Goal: Task Accomplishment & Management: Manage account settings

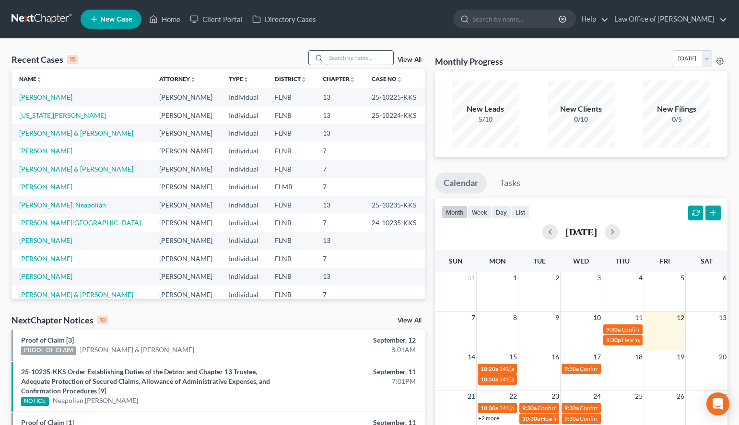
click at [331, 54] on input "search" at bounding box center [359, 58] width 67 height 14
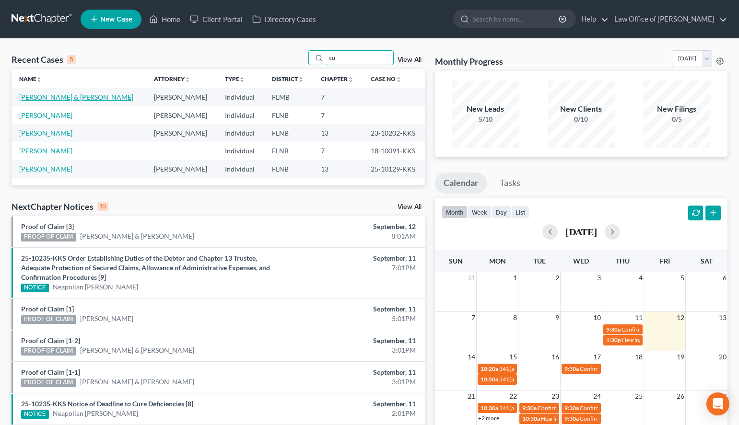
type input "cu"
click at [87, 93] on link "[PERSON_NAME] & [PERSON_NAME]" at bounding box center [76, 97] width 114 height 8
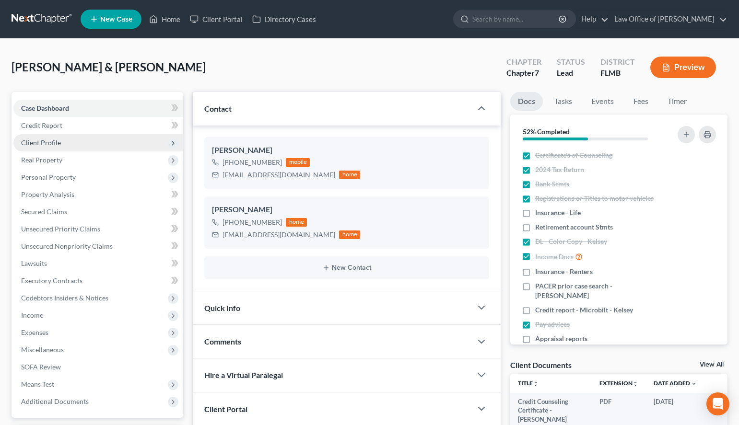
click at [81, 146] on span "Client Profile" at bounding box center [98, 142] width 170 height 17
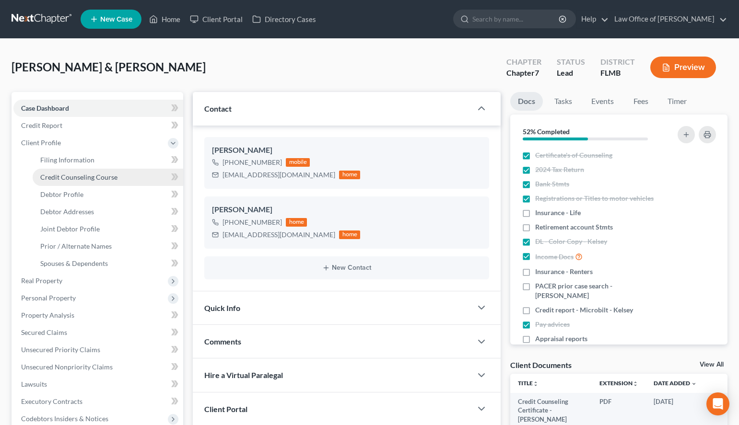
click at [81, 182] on link "Credit Counseling Course" at bounding box center [108, 177] width 151 height 17
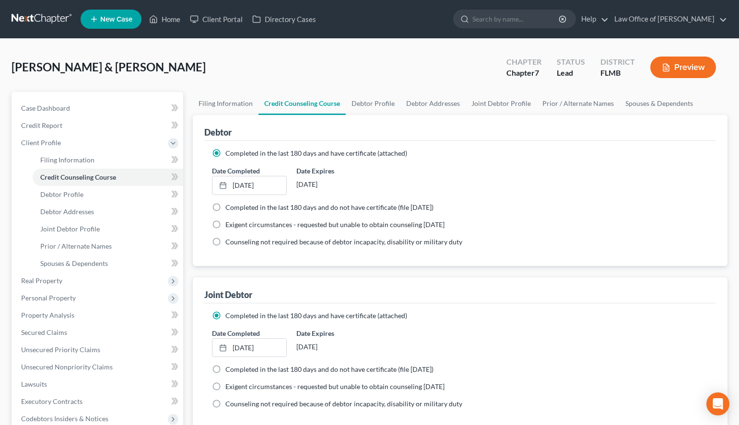
click at [20, 13] on link at bounding box center [42, 19] width 61 height 17
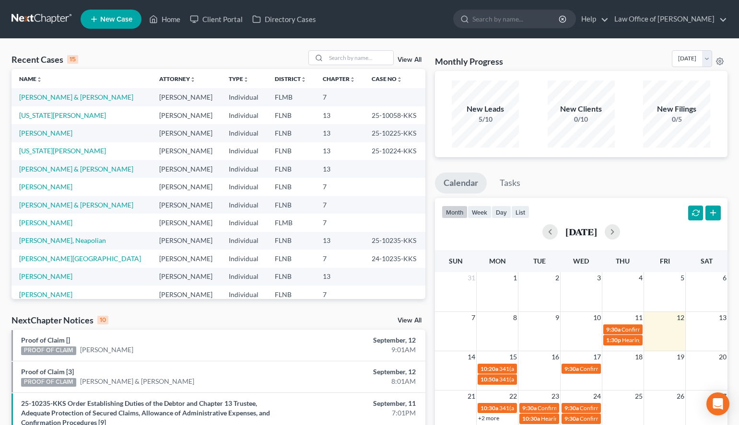
click at [653, 49] on div "Recent Cases 15 View All Name unfold_more expand_more expand_less Attorney unfo…" at bounding box center [369, 370] width 739 height 662
click at [354, 58] on input "search" at bounding box center [359, 58] width 67 height 14
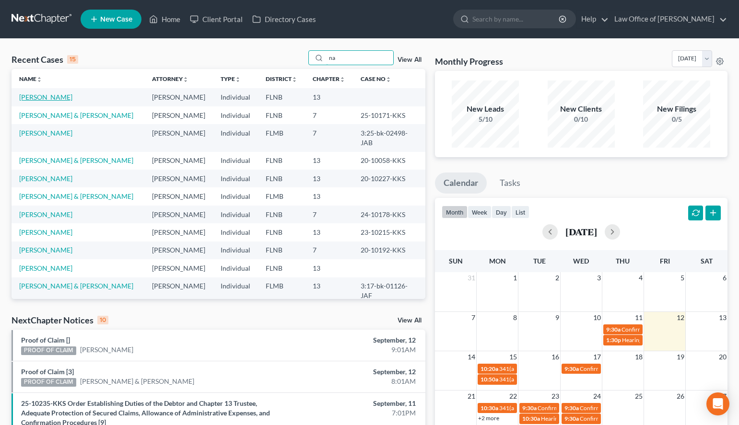
type input "na"
click at [62, 99] on link "[PERSON_NAME]" at bounding box center [45, 97] width 53 height 8
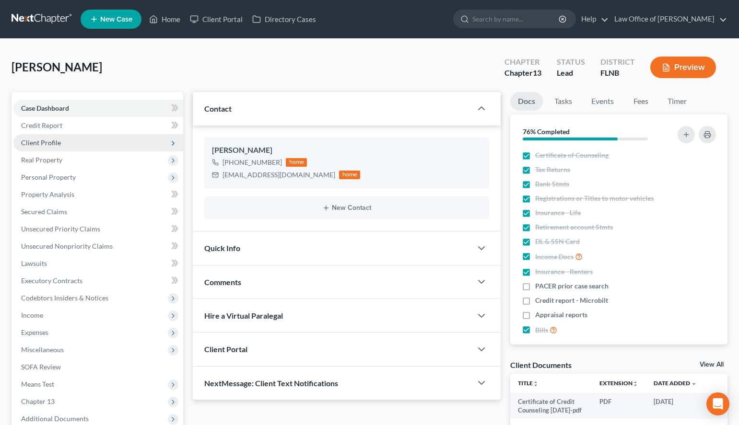
click at [54, 139] on span "Client Profile" at bounding box center [41, 143] width 40 height 8
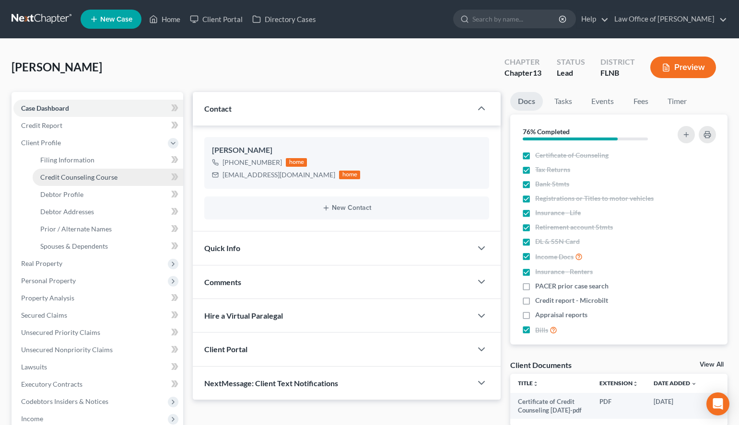
click at [93, 179] on span "Credit Counseling Course" at bounding box center [78, 177] width 77 height 8
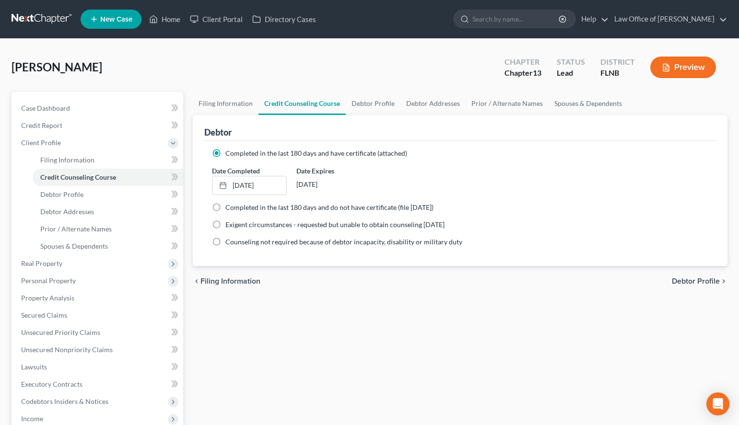
click at [32, 26] on link at bounding box center [42, 19] width 61 height 17
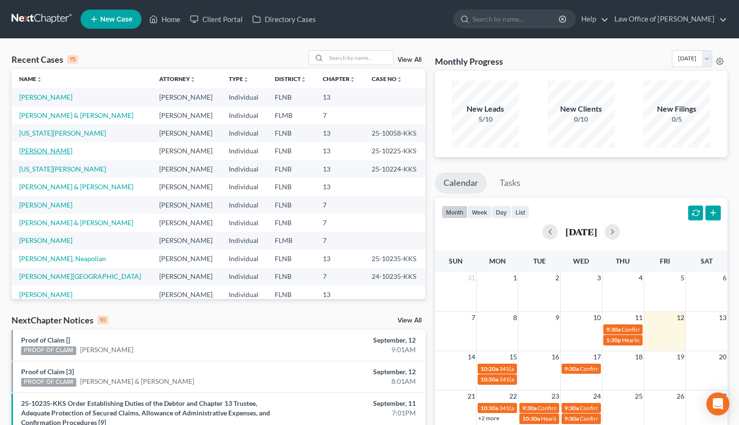
click at [28, 151] on link "[PERSON_NAME]" at bounding box center [45, 151] width 53 height 8
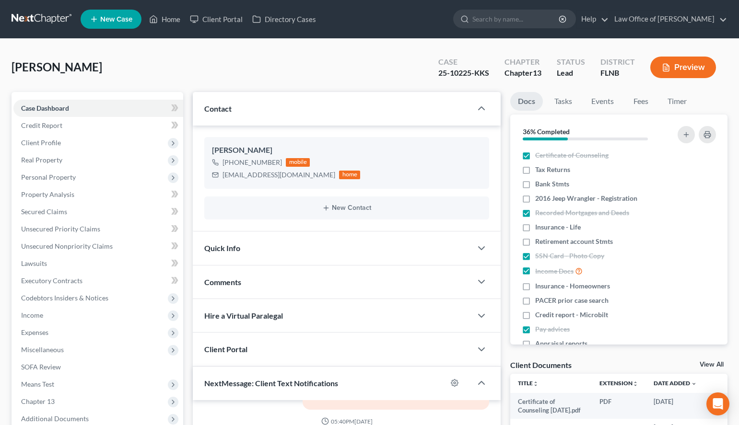
click at [23, 12] on link at bounding box center [42, 19] width 61 height 17
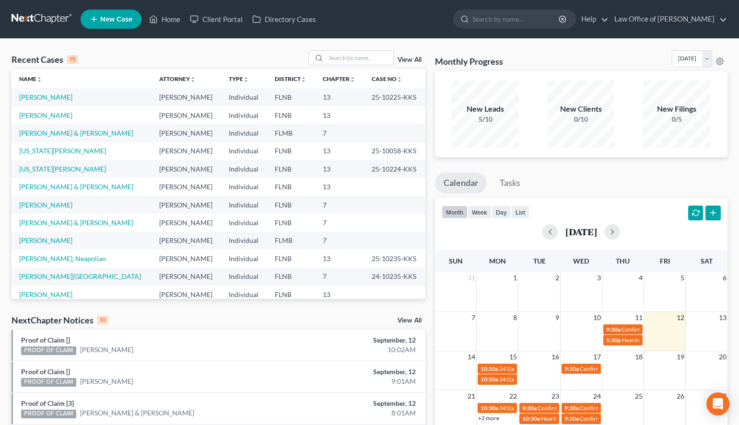
click at [434, 30] on ul "New Case Home Client Portal Directory Cases - No Result - See all results Or Pr…" at bounding box center [404, 19] width 647 height 25
click at [57, 205] on link "[PERSON_NAME]" at bounding box center [45, 205] width 53 height 8
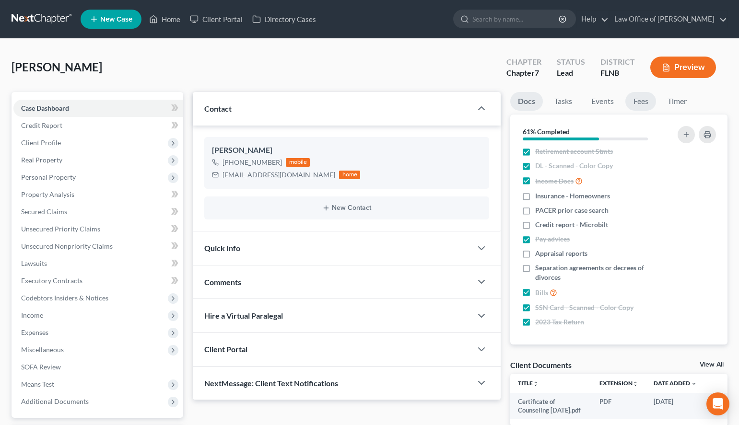
click at [636, 102] on link "Fees" at bounding box center [640, 101] width 31 height 19
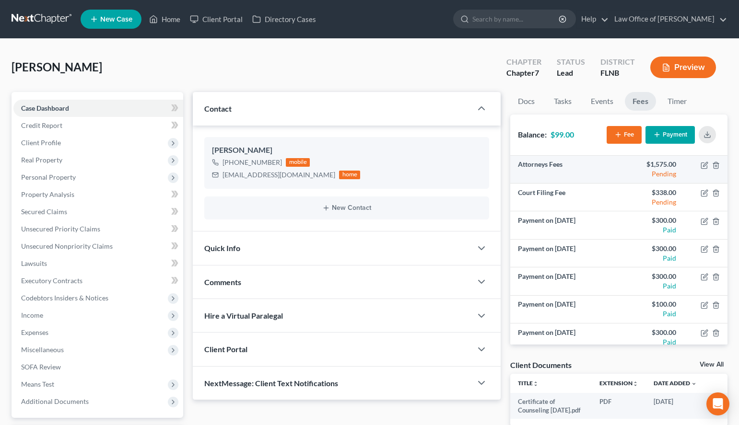
scroll to position [91, 0]
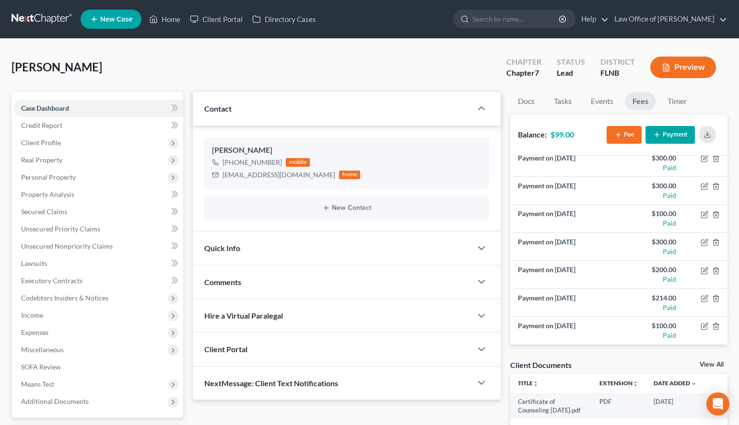
click at [53, 17] on link at bounding box center [42, 19] width 61 height 17
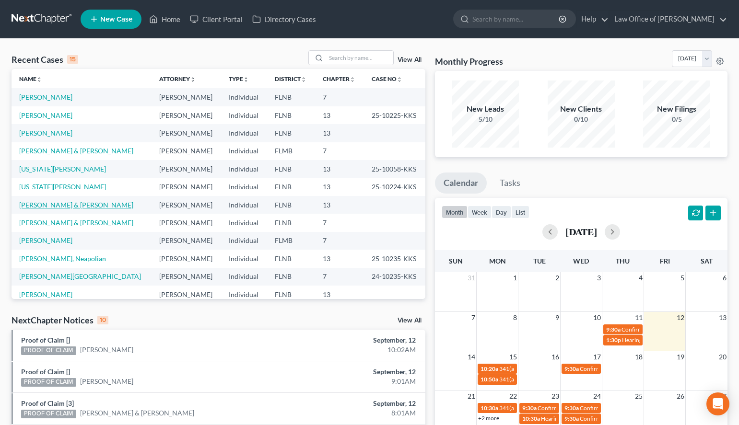
click at [52, 204] on link "[PERSON_NAME] & [PERSON_NAME]" at bounding box center [76, 205] width 114 height 8
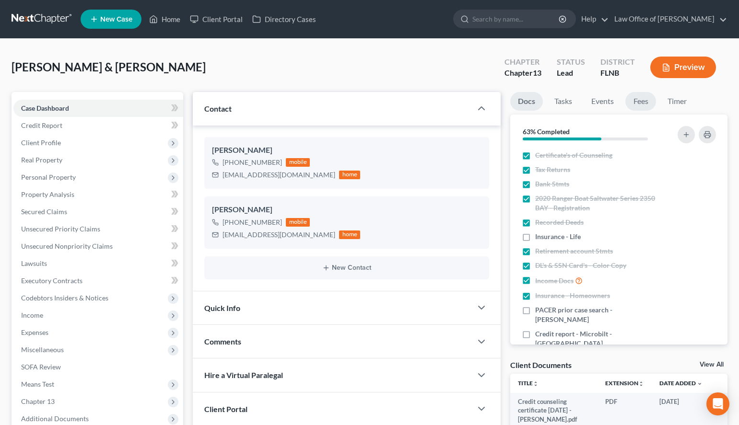
click at [645, 96] on link "Fees" at bounding box center [640, 101] width 31 height 19
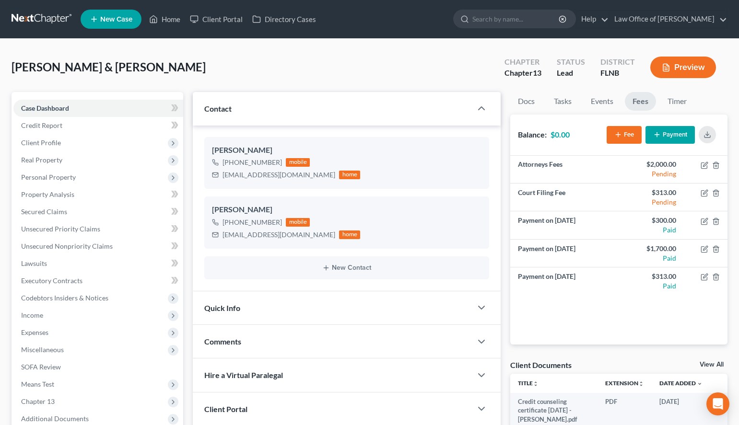
click at [46, 24] on link at bounding box center [42, 19] width 61 height 17
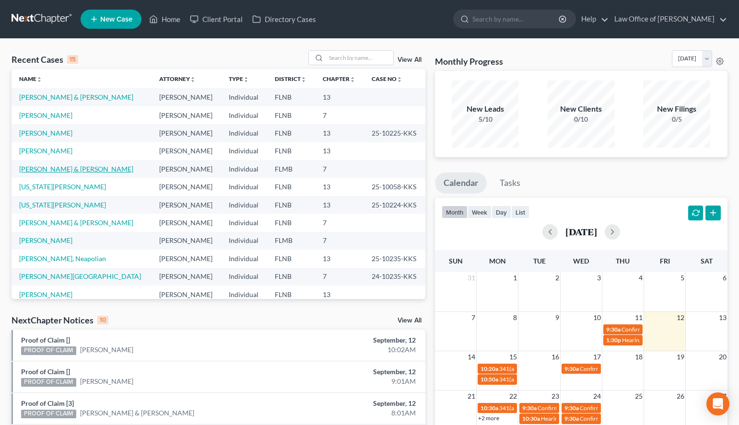
click at [78, 172] on link "[PERSON_NAME] & [PERSON_NAME]" at bounding box center [76, 169] width 114 height 8
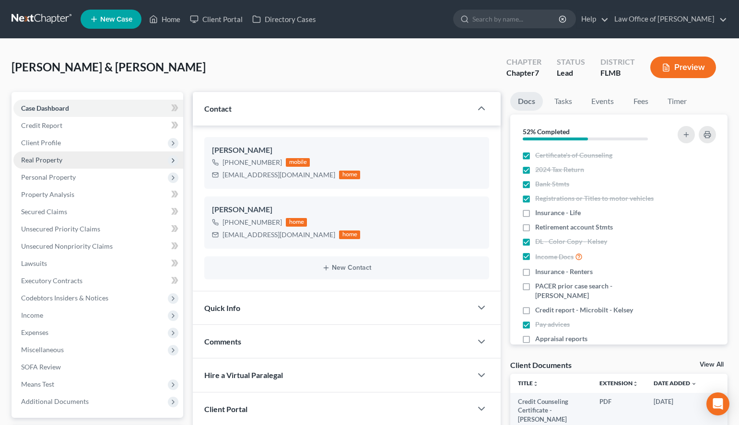
click at [56, 157] on span "Real Property" at bounding box center [41, 160] width 41 height 8
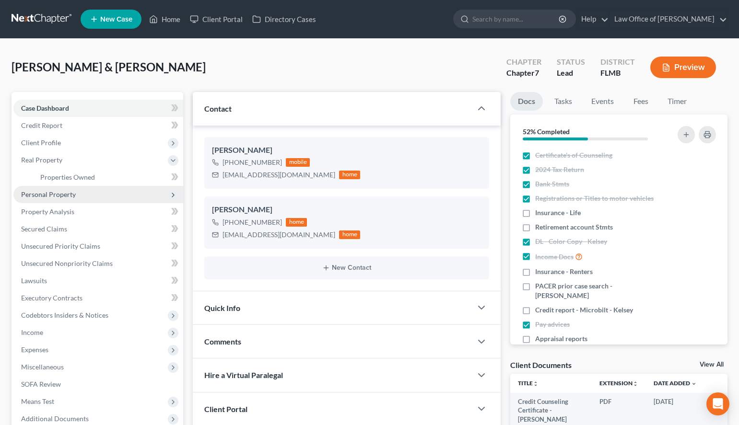
click at [58, 197] on span "Personal Property" at bounding box center [48, 194] width 55 height 8
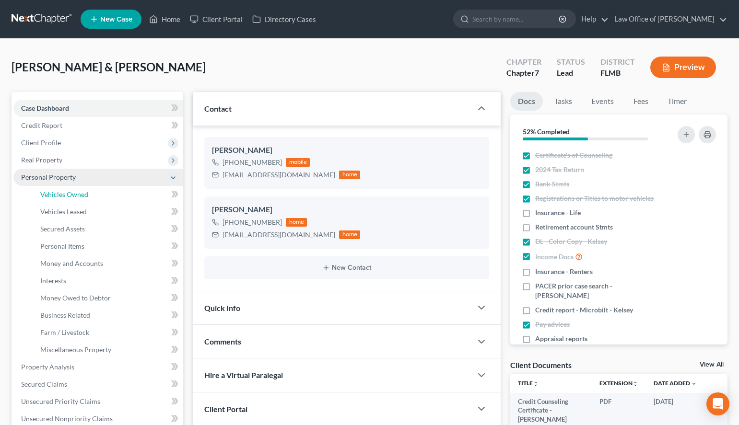
click at [58, 197] on span "Vehicles Owned" at bounding box center [64, 194] width 48 height 8
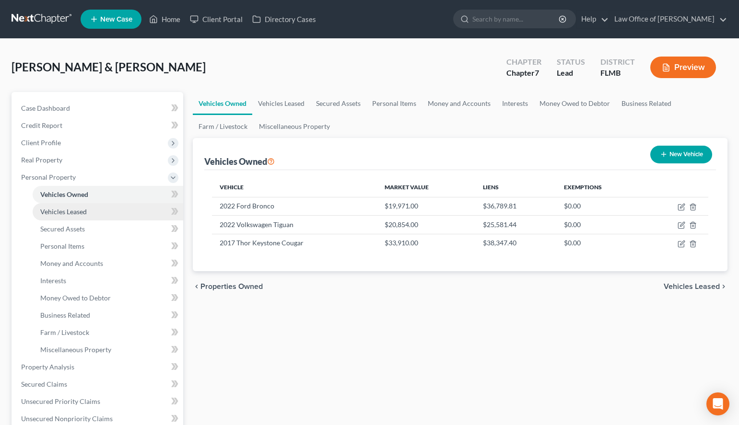
click at [112, 218] on link "Vehicles Leased" at bounding box center [108, 211] width 151 height 17
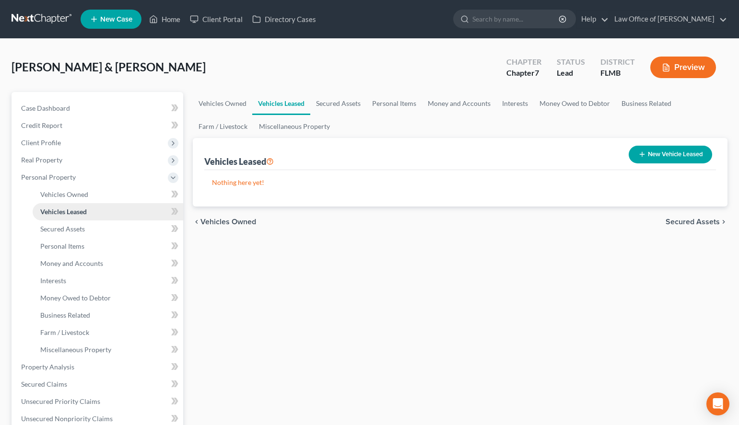
click at [112, 220] on link "Vehicles Leased" at bounding box center [108, 211] width 151 height 17
click at [111, 235] on link "Secured Assets" at bounding box center [108, 229] width 151 height 17
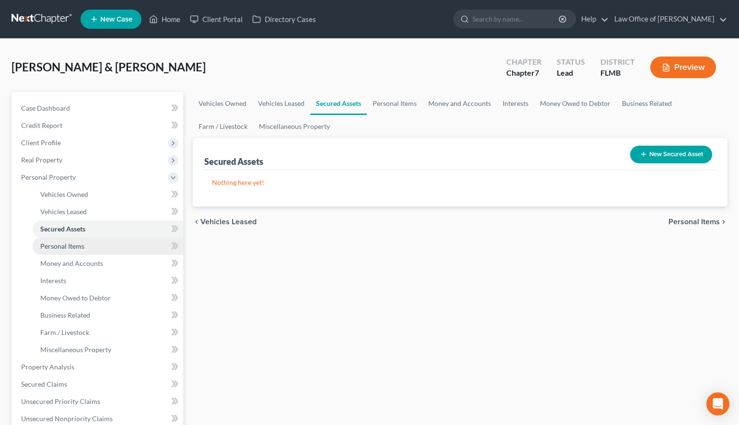
click at [111, 252] on link "Personal Items" at bounding box center [108, 246] width 151 height 17
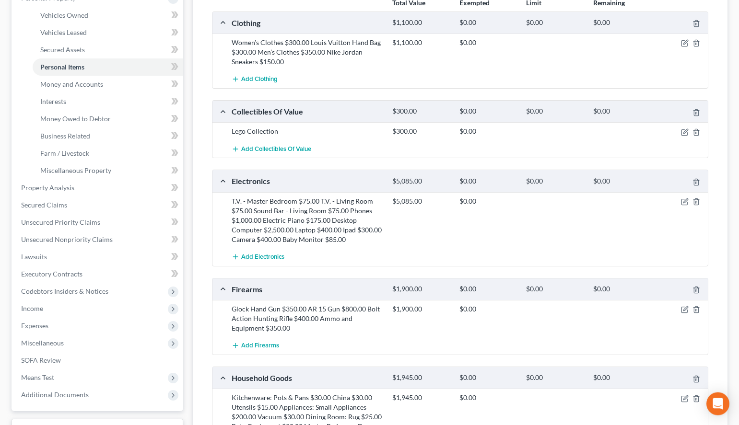
scroll to position [171, 0]
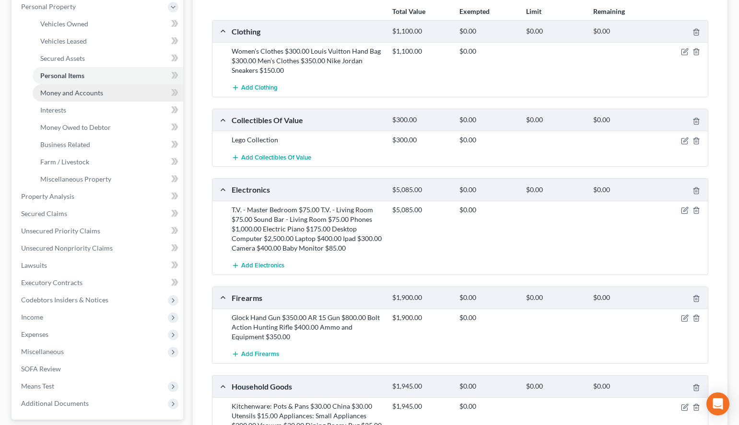
click at [108, 97] on link "Money and Accounts" at bounding box center [108, 92] width 151 height 17
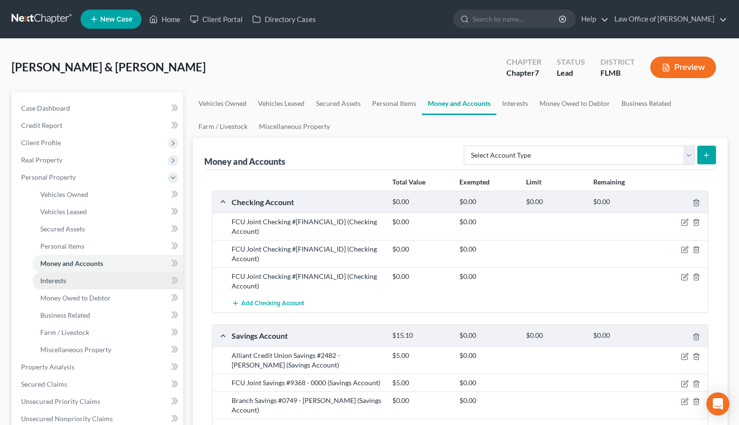
click at [46, 275] on link "Interests" at bounding box center [108, 280] width 151 height 17
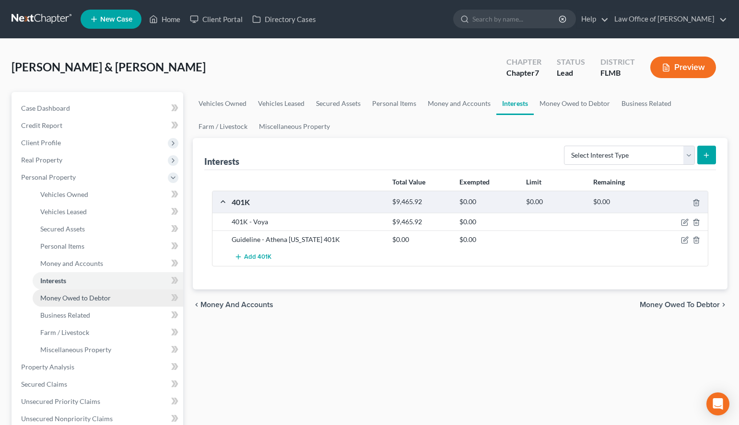
click at [72, 296] on span "Money Owed to Debtor" at bounding box center [75, 298] width 70 height 8
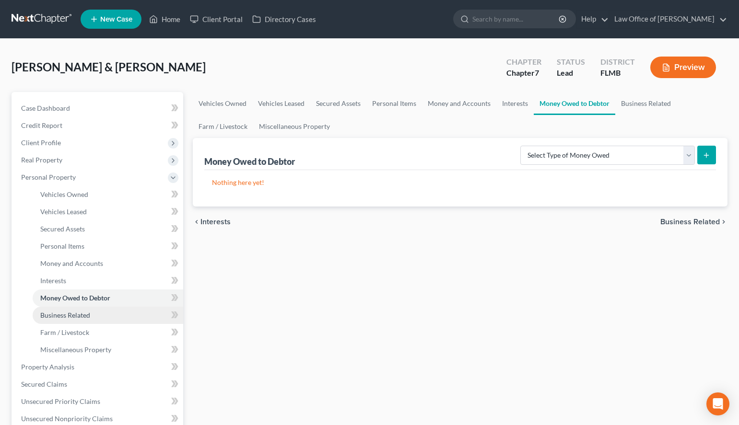
click at [74, 317] on span "Business Related" at bounding box center [65, 315] width 50 height 8
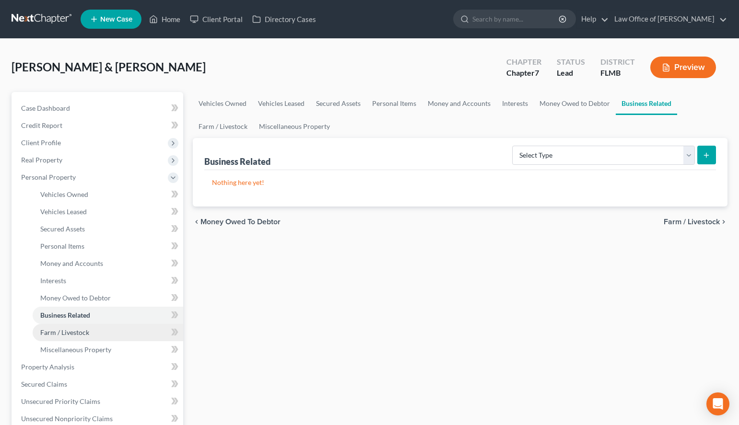
click at [79, 332] on span "Farm / Livestock" at bounding box center [64, 332] width 49 height 8
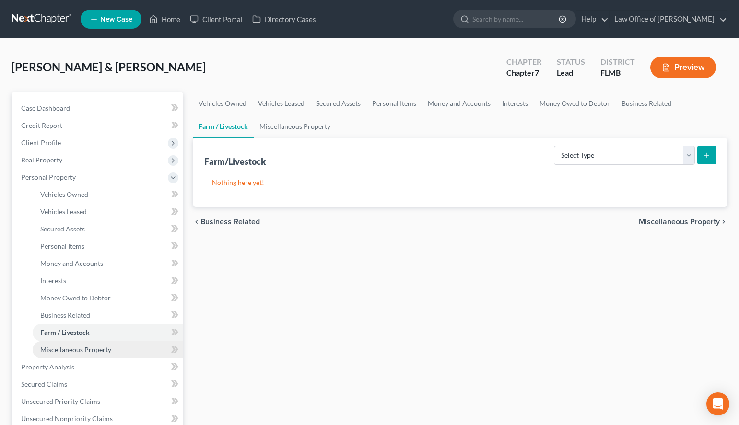
click at [83, 354] on link "Miscellaneous Property" at bounding box center [108, 349] width 151 height 17
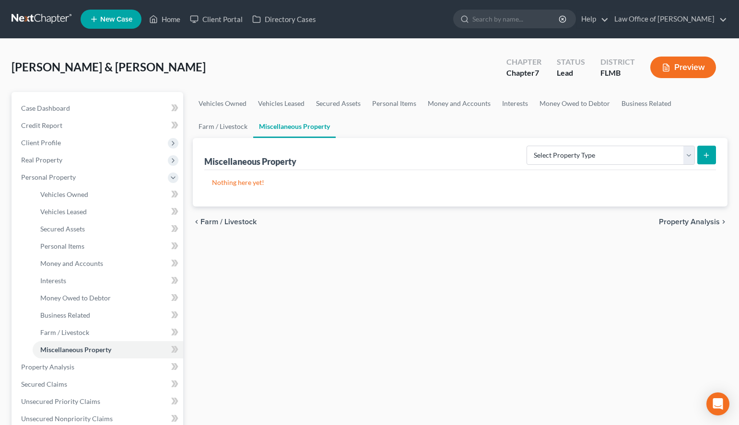
drag, startPoint x: 515, startPoint y: 338, endPoint x: 514, endPoint y: 330, distance: 8.2
click at [515, 337] on div "Vehicles Owned Vehicles Leased Secured Assets Personal Items Money and Accounts…" at bounding box center [460, 369] width 544 height 554
click at [88, 104] on link "Case Dashboard" at bounding box center [98, 108] width 170 height 17
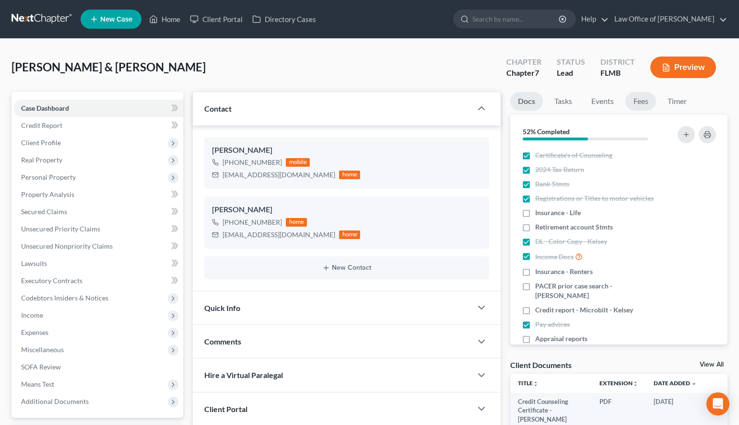
click at [639, 105] on link "Fees" at bounding box center [640, 101] width 31 height 19
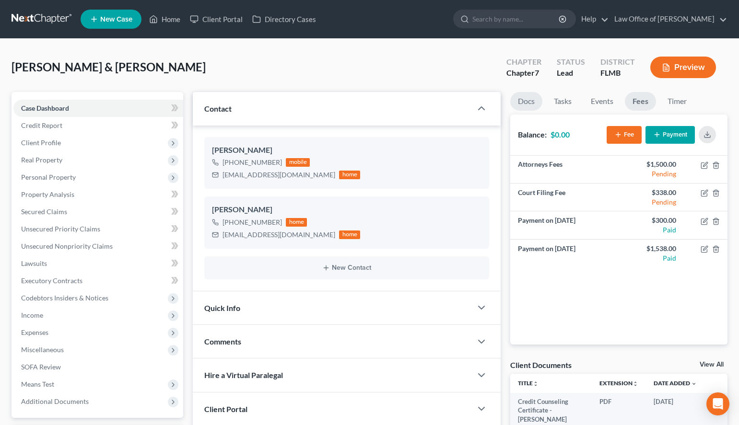
click at [519, 103] on link "Docs" at bounding box center [526, 101] width 32 height 19
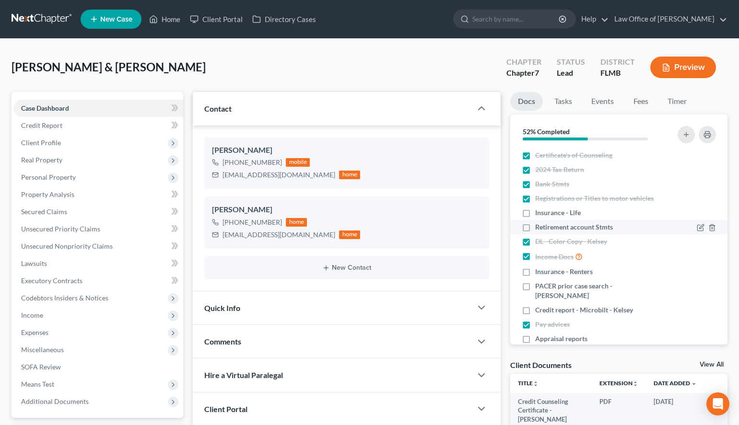
click at [535, 230] on label "Retirement account Stmts" at bounding box center [574, 227] width 78 height 10
click at [539, 229] on input "Retirement account Stmts" at bounding box center [542, 225] width 6 height 6
checkbox input "true"
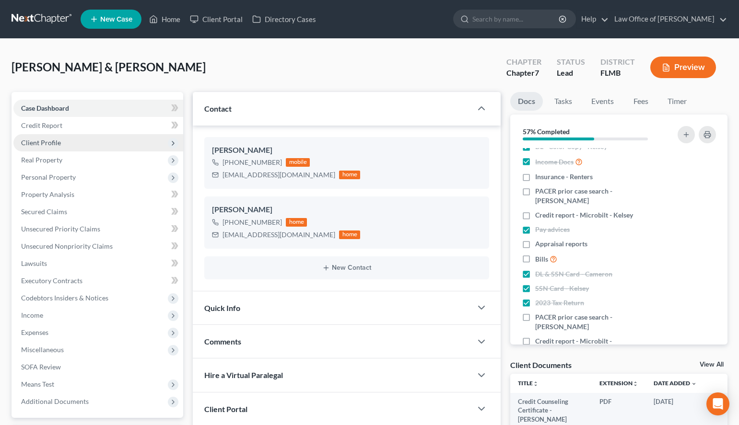
click at [49, 149] on span "Client Profile" at bounding box center [98, 142] width 170 height 17
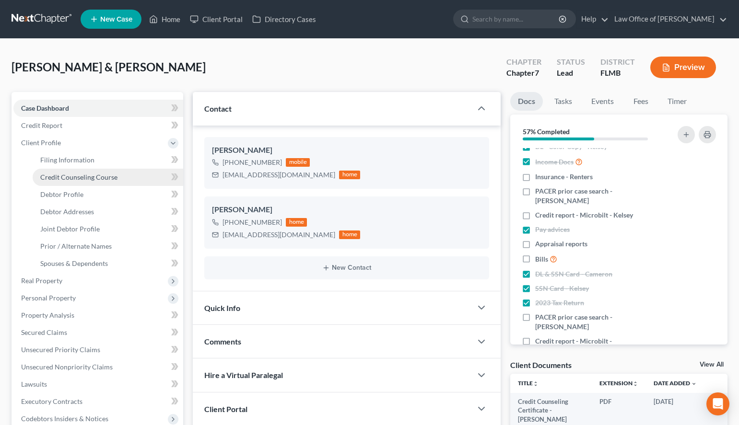
click at [74, 172] on link "Credit Counseling Course" at bounding box center [108, 177] width 151 height 17
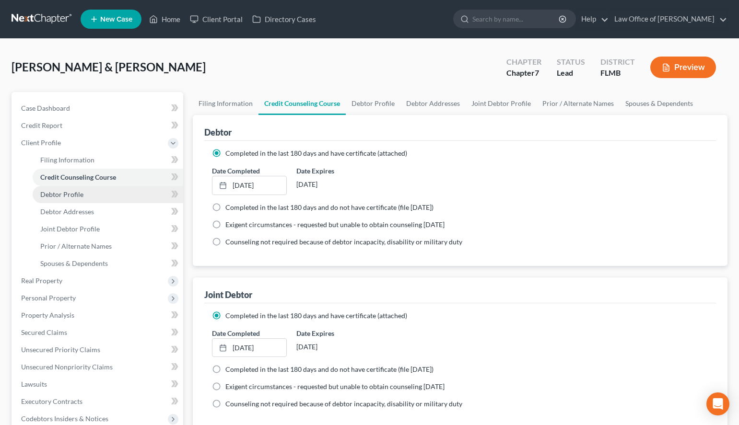
click at [89, 188] on link "Debtor Profile" at bounding box center [108, 194] width 151 height 17
select select "1"
select select "2"
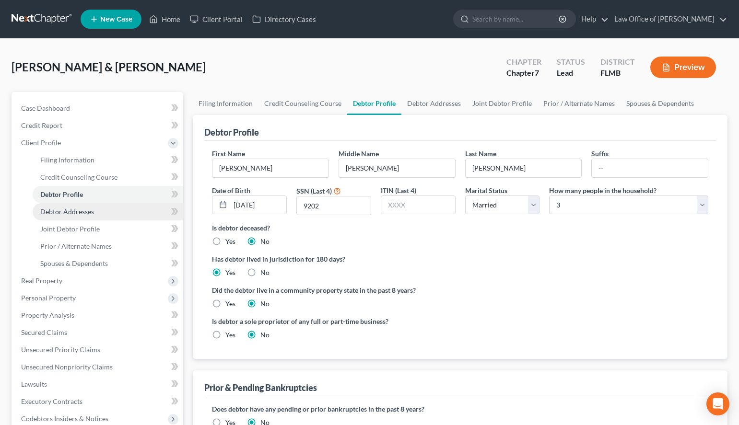
click at [86, 209] on span "Debtor Addresses" at bounding box center [67, 212] width 54 height 8
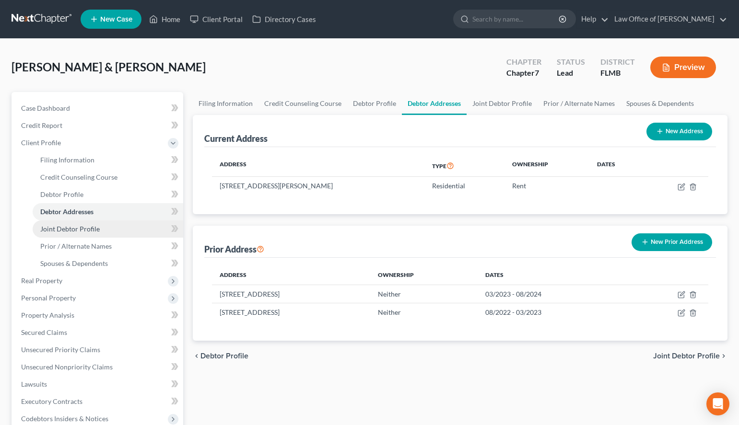
click at [86, 228] on span "Joint Debtor Profile" at bounding box center [69, 229] width 59 height 8
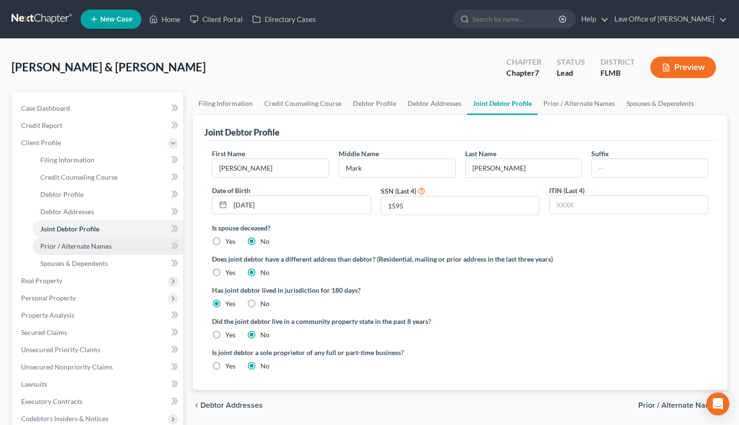
click at [85, 252] on link "Prior / Alternate Names" at bounding box center [108, 246] width 151 height 17
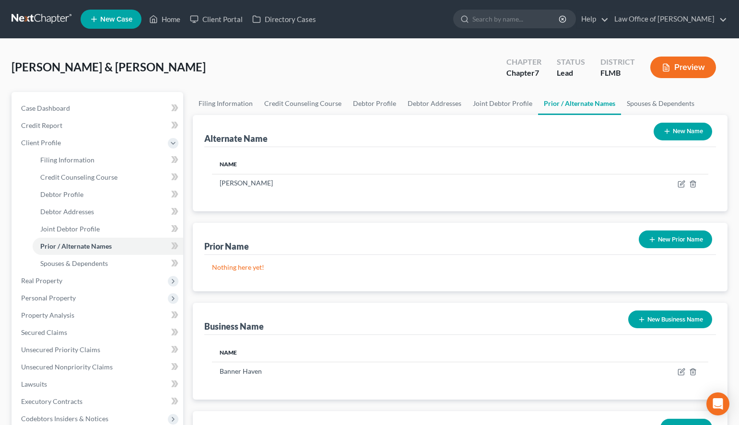
click at [674, 245] on button "New Prior Name" at bounding box center [675, 240] width 73 height 18
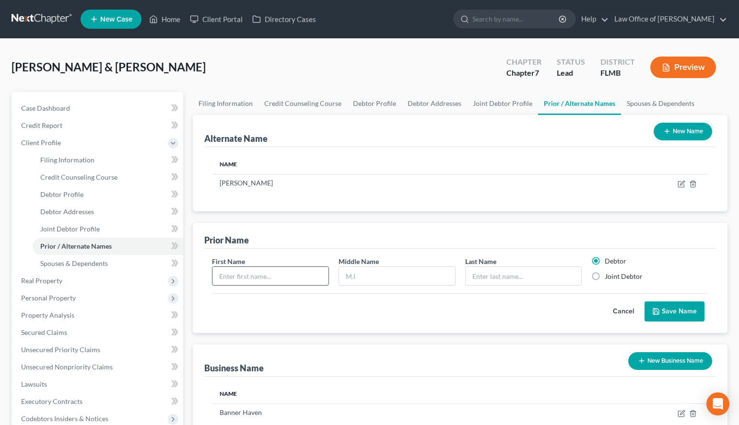
click at [285, 279] on input "text" at bounding box center [270, 276] width 116 height 18
type input "Kelsey"
type input "Mott"
click at [674, 312] on button "Save Name" at bounding box center [674, 312] width 60 height 20
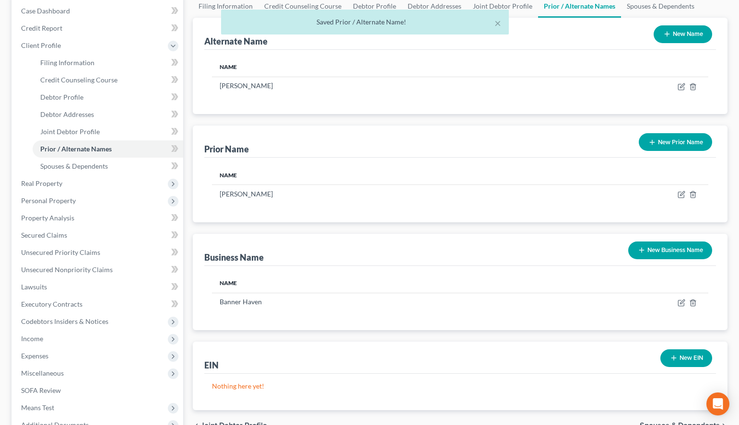
scroll to position [196, 0]
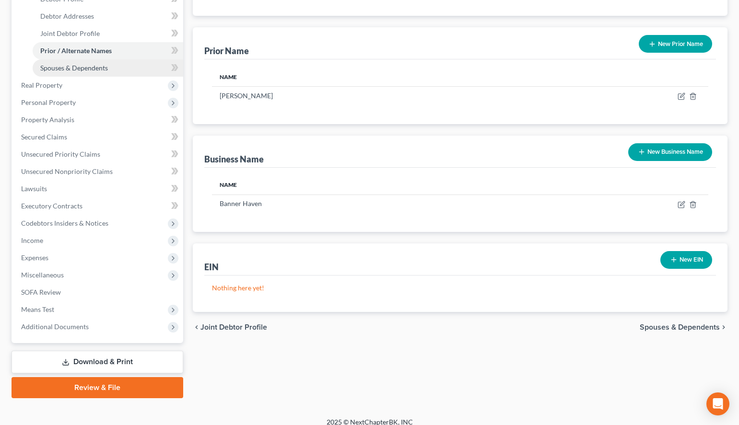
click at [106, 72] on link "Spouses & Dependents" at bounding box center [108, 67] width 151 height 17
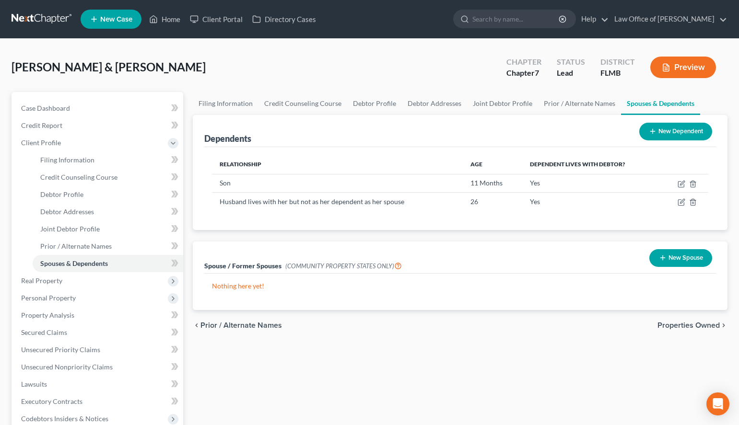
click at [32, 24] on link at bounding box center [42, 19] width 61 height 17
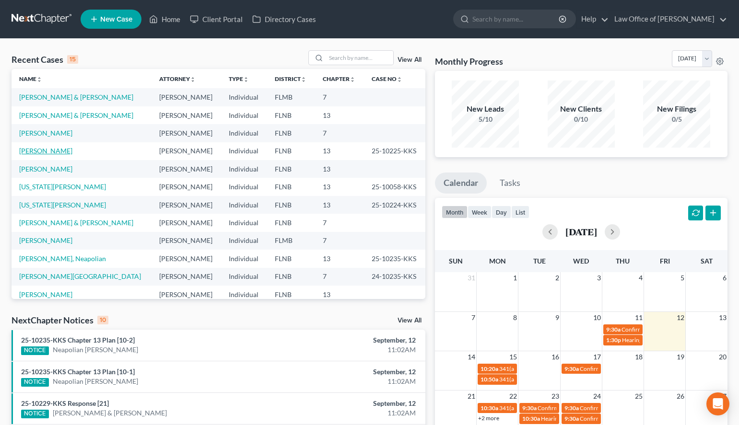
click at [57, 149] on link "[PERSON_NAME]" at bounding box center [45, 151] width 53 height 8
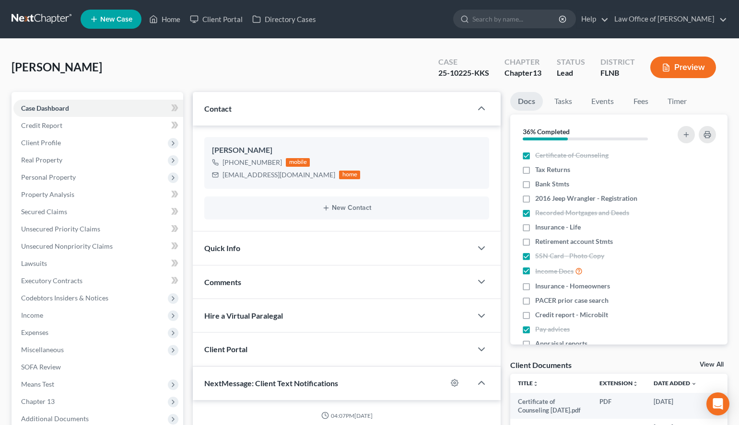
scroll to position [504, 0]
click at [108, 309] on span "Income" at bounding box center [98, 315] width 170 height 17
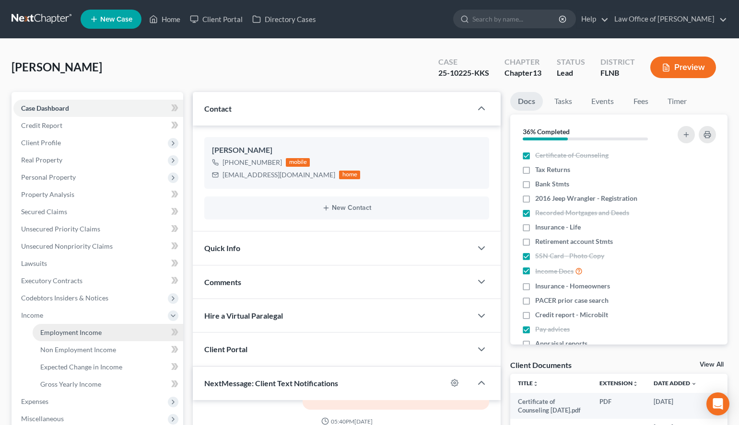
click at [116, 332] on link "Employment Income" at bounding box center [108, 332] width 151 height 17
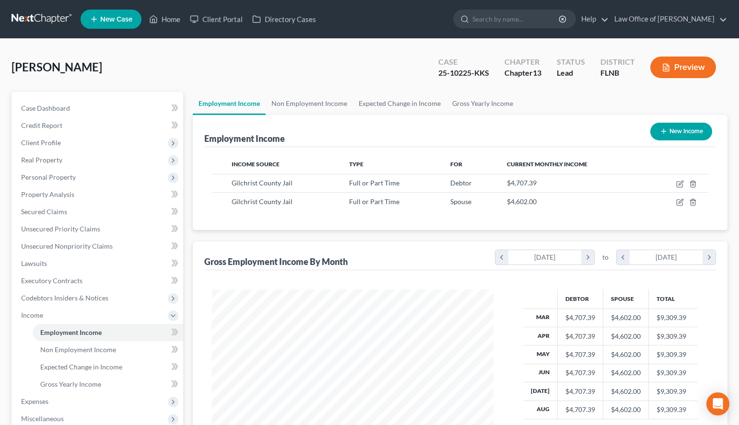
scroll to position [172, 301]
click at [105, 383] on link "Gross Yearly Income" at bounding box center [108, 384] width 151 height 17
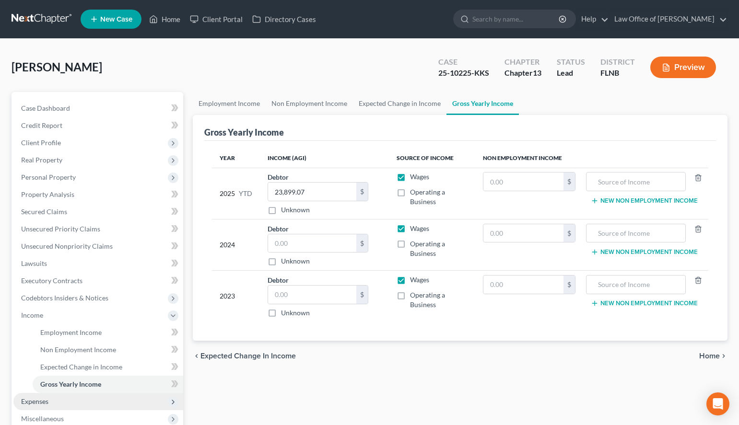
click at [62, 404] on span "Expenses" at bounding box center [98, 401] width 170 height 17
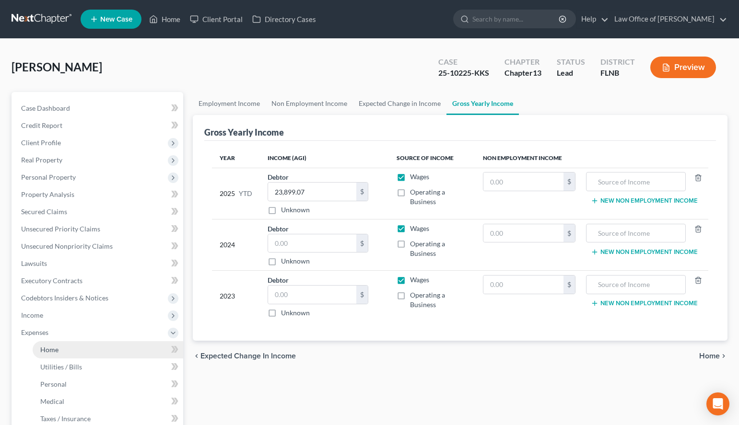
click at [69, 347] on link "Home" at bounding box center [108, 349] width 151 height 17
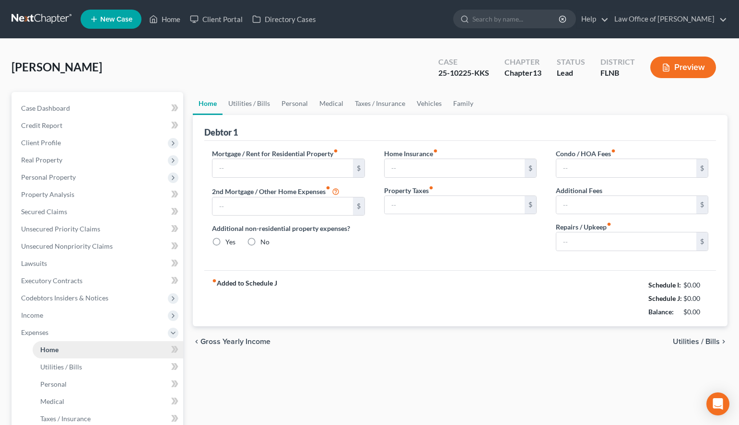
type input "1,127.00"
type input "0.00"
radio input "true"
type input "0.00"
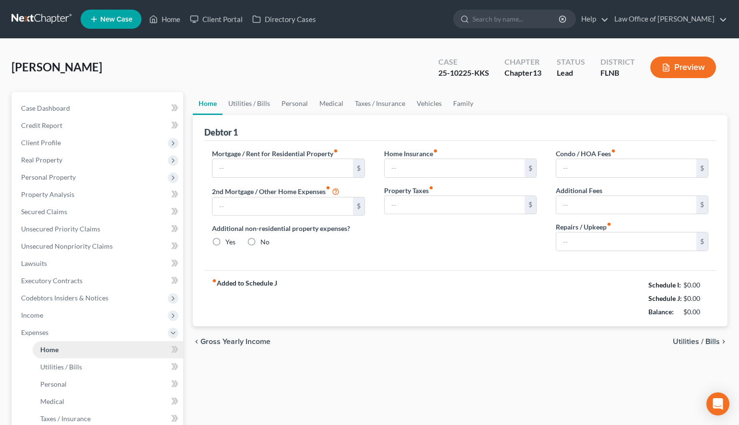
type input "0.00"
type input "100.00"
click at [710, 343] on span "Utilities / Bills" at bounding box center [696, 342] width 47 height 8
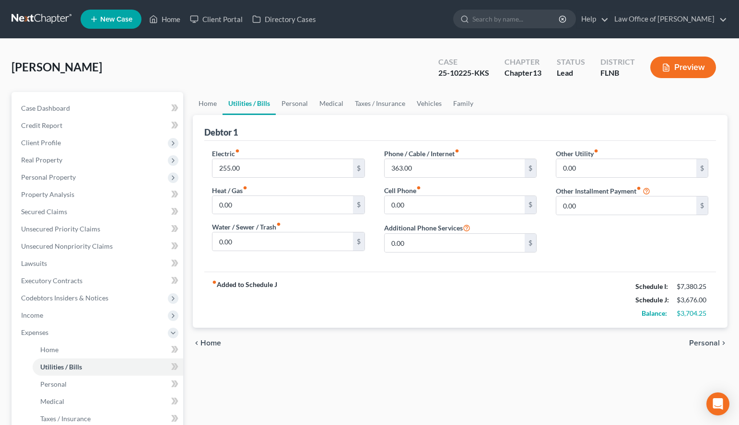
click at [710, 343] on span "Personal" at bounding box center [704, 343] width 31 height 8
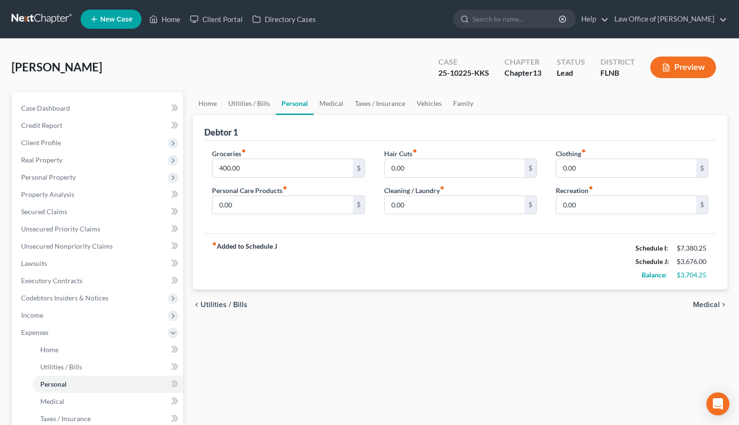
click at [717, 307] on span "Medical" at bounding box center [706, 305] width 27 height 8
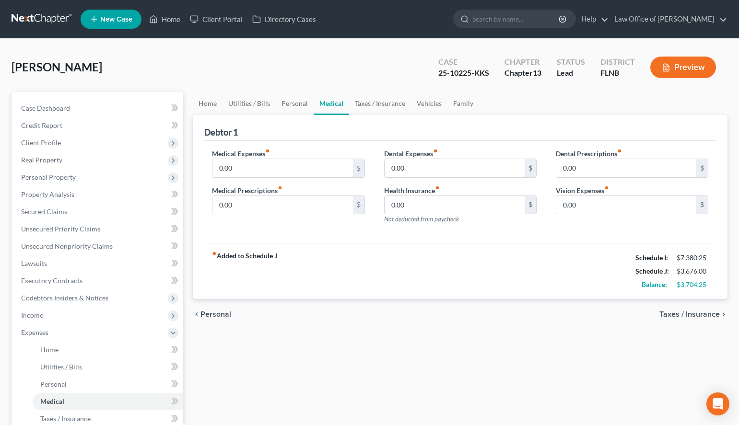
click at [714, 315] on span "Taxes / Insurance" at bounding box center [689, 315] width 60 height 8
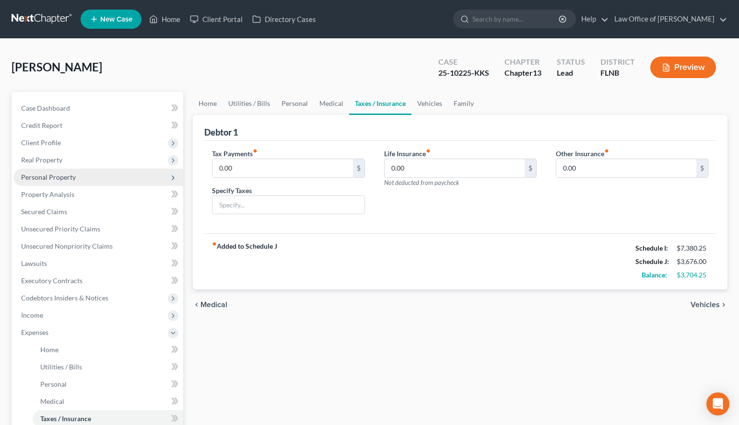
click at [59, 179] on span "Personal Property" at bounding box center [48, 177] width 55 height 8
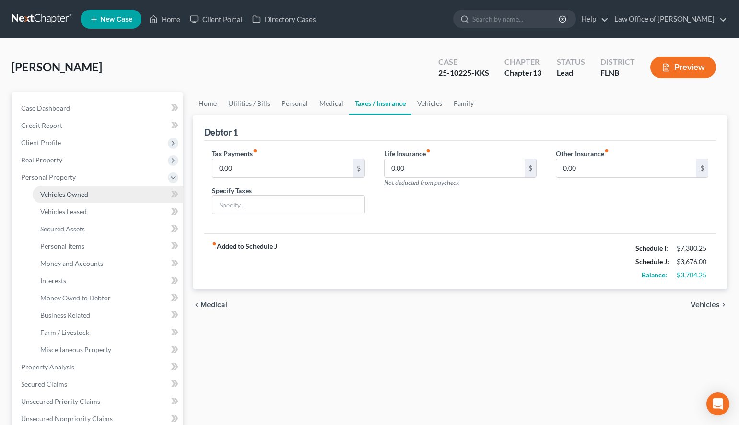
click at [63, 193] on span "Vehicles Owned" at bounding box center [64, 194] width 48 height 8
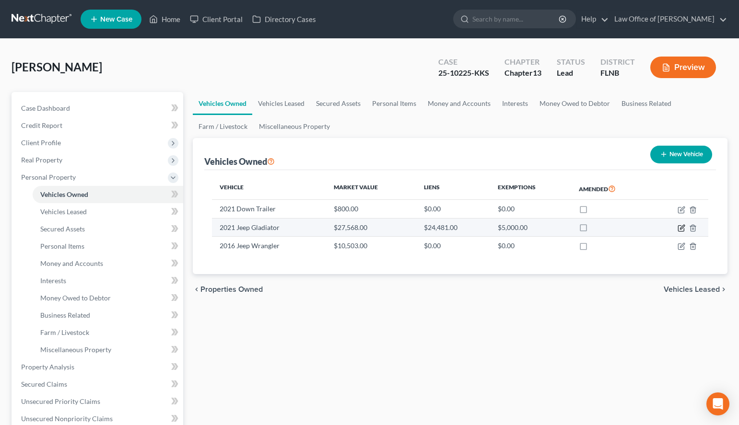
click at [683, 228] on icon "button" at bounding box center [682, 227] width 4 height 4
select select "0"
select select "5"
select select "0"
select select "3"
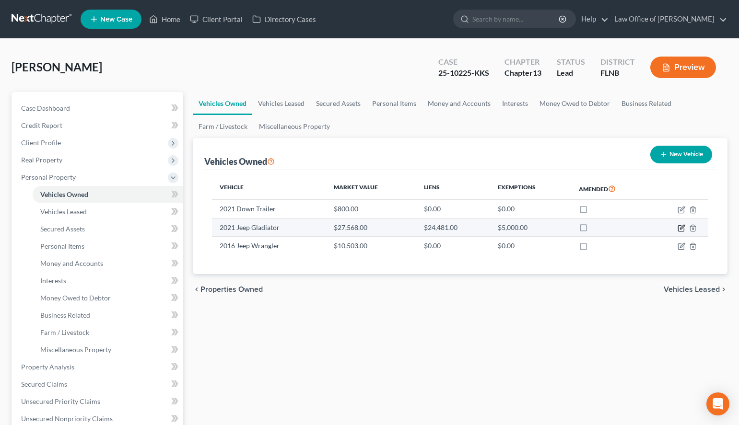
select select "45"
select select "3"
select select "0"
select select "2"
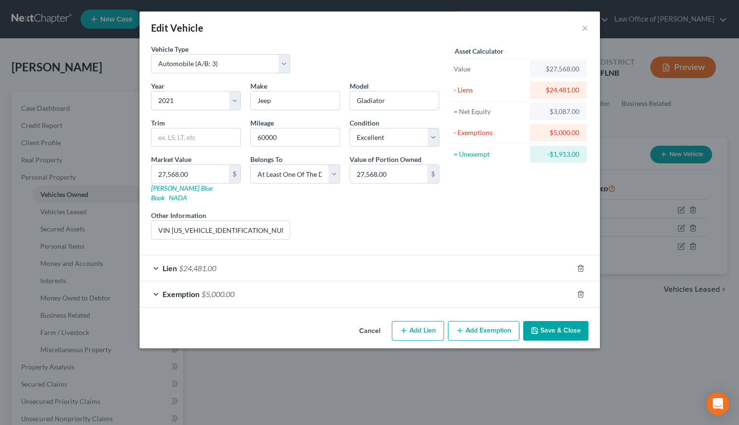
click at [224, 258] on div "Lien $24,481.00" at bounding box center [355, 268] width 433 height 25
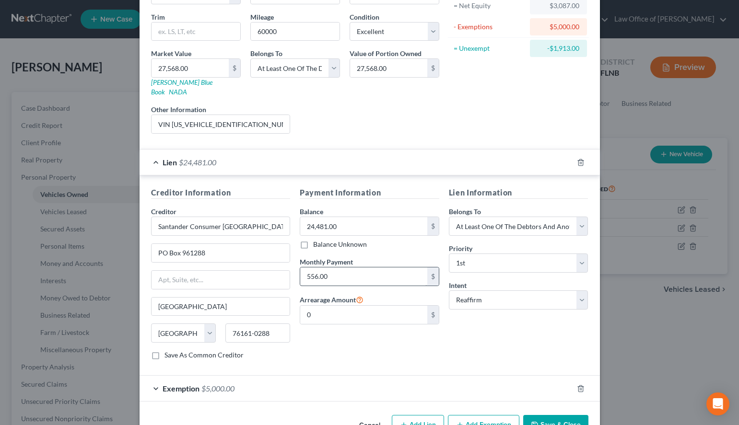
scroll to position [126, 0]
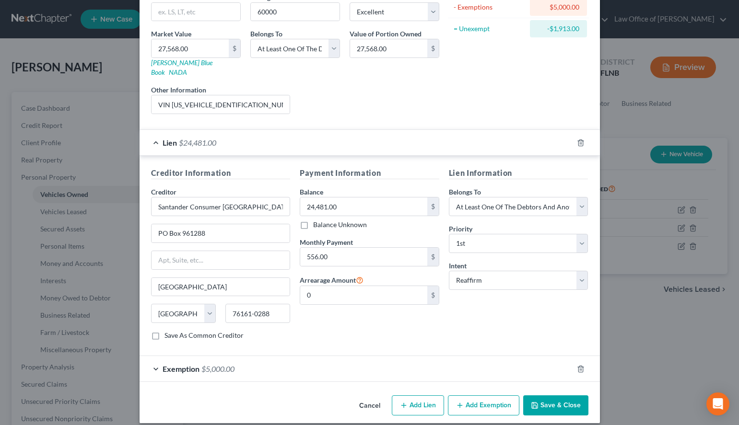
click at [535, 402] on icon "button" at bounding box center [535, 406] width 8 height 8
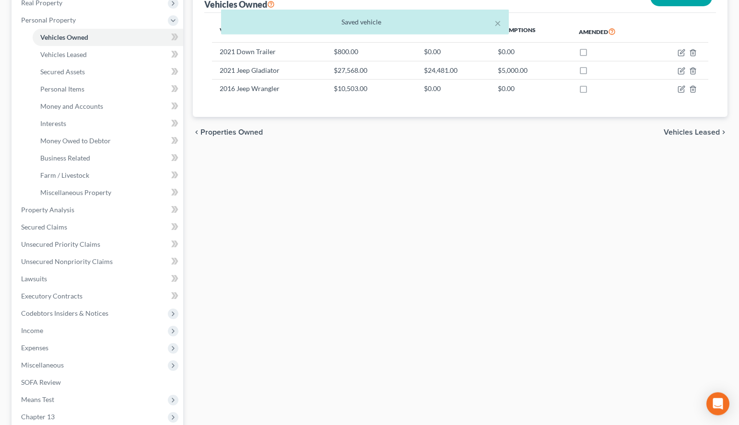
scroll to position [196, 0]
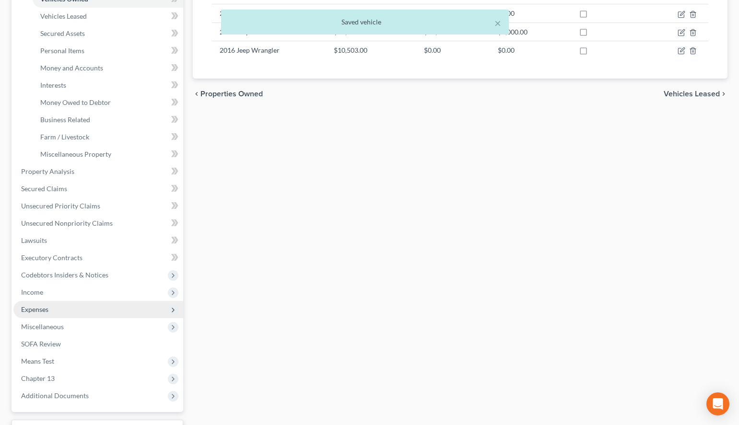
click at [85, 309] on span "Expenses" at bounding box center [98, 309] width 170 height 17
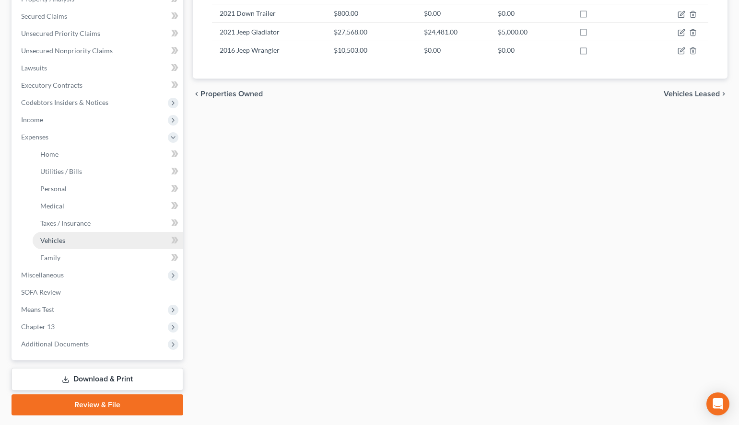
click at [118, 240] on link "Vehicles" at bounding box center [108, 240] width 151 height 17
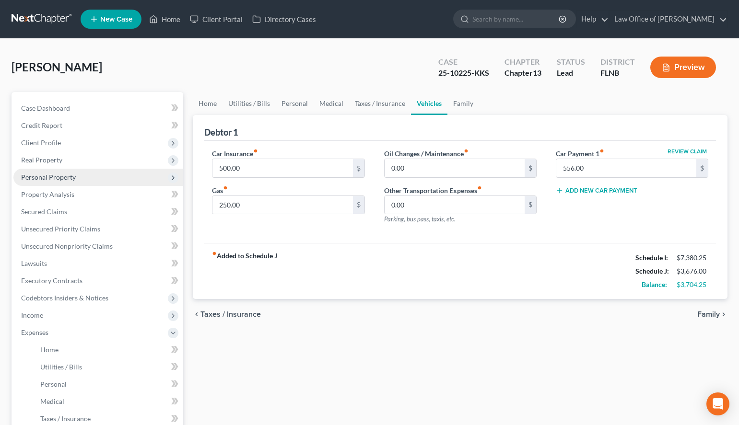
click at [97, 174] on span "Personal Property" at bounding box center [98, 177] width 170 height 17
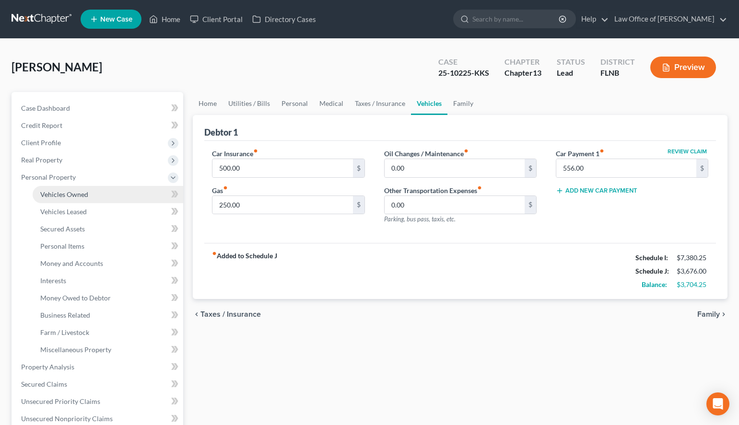
click at [96, 199] on link "Vehicles Owned" at bounding box center [108, 194] width 151 height 17
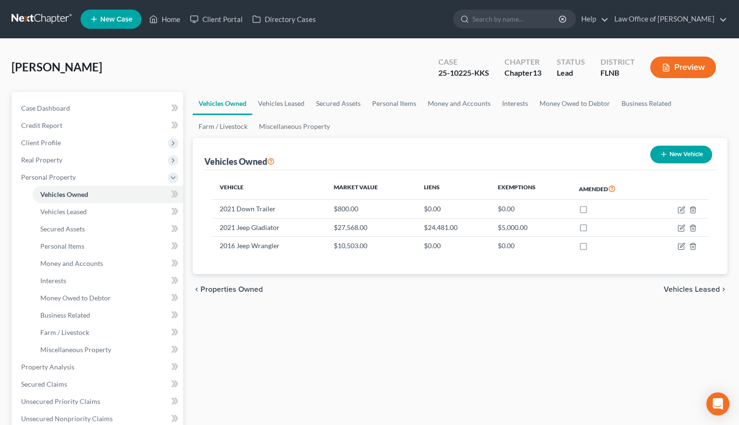
click at [265, 389] on div "Vehicles Owned Vehicles Leased Secured Assets Personal Items Money and Accounts…" at bounding box center [460, 377] width 544 height 571
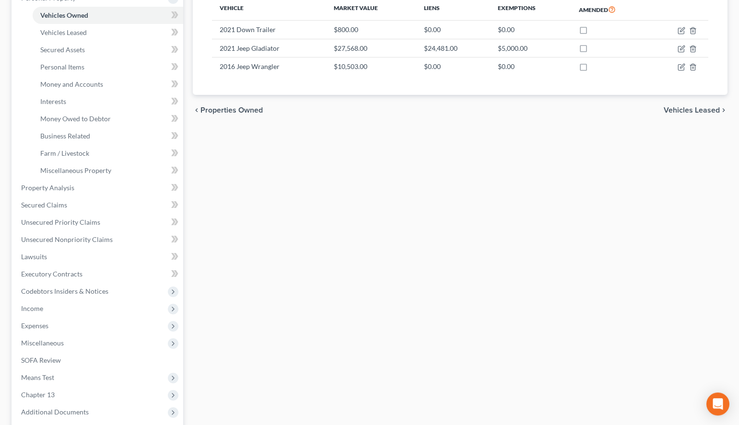
scroll to position [196, 0]
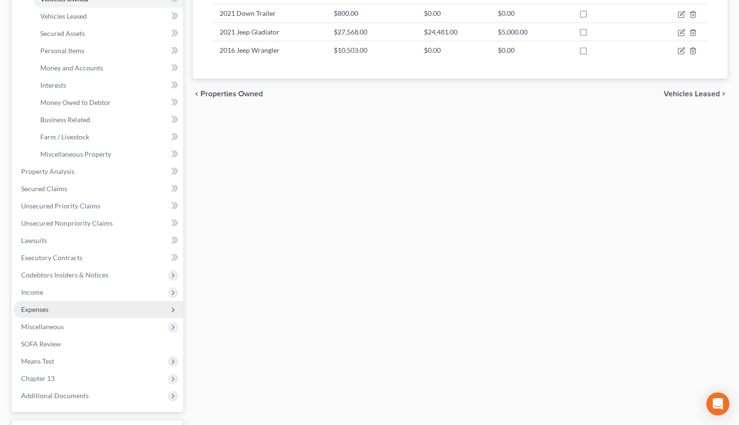
click at [140, 311] on span "Expenses" at bounding box center [98, 309] width 170 height 17
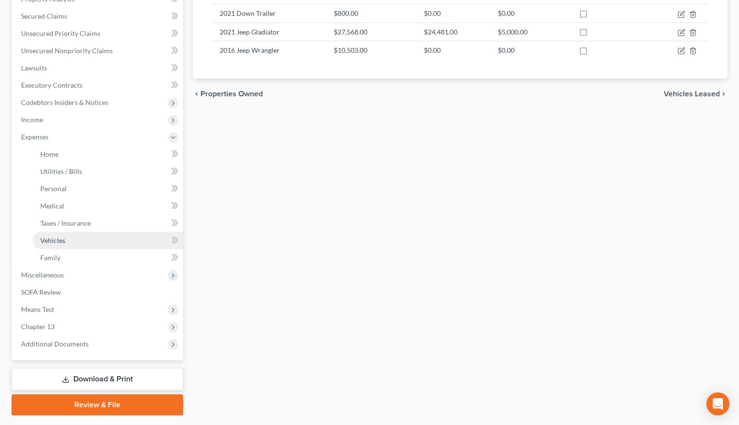
click at [154, 234] on link "Vehicles" at bounding box center [108, 240] width 151 height 17
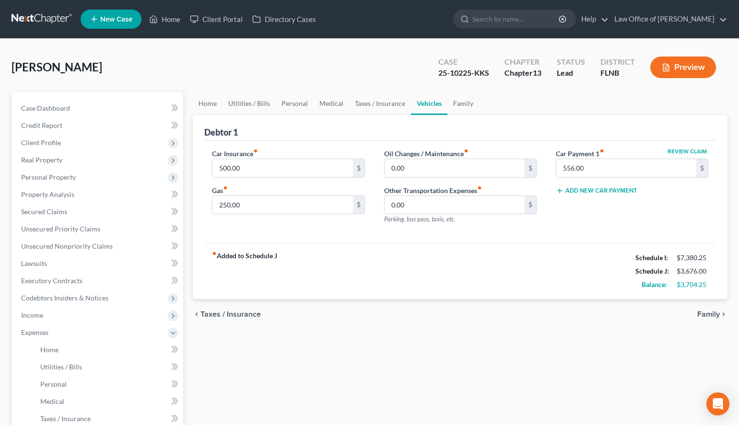
scroll to position [49, 0]
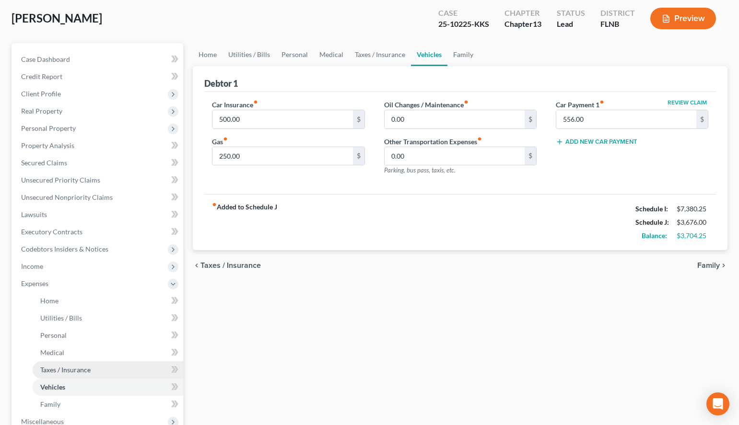
click at [115, 369] on link "Taxes / Insurance" at bounding box center [108, 369] width 151 height 17
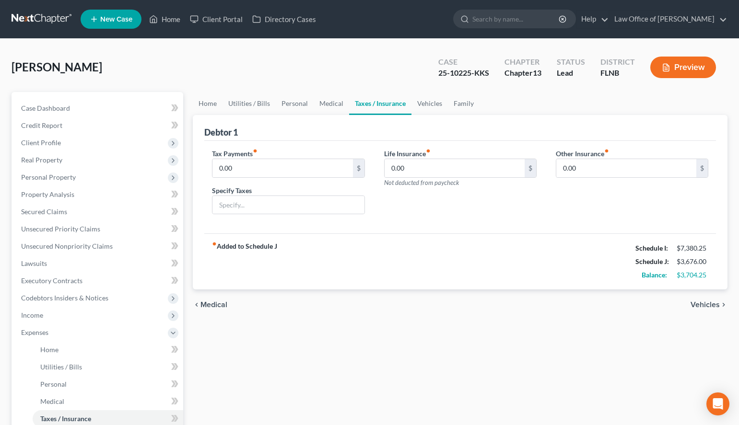
click at [699, 308] on span "Vehicles" at bounding box center [704, 305] width 29 height 8
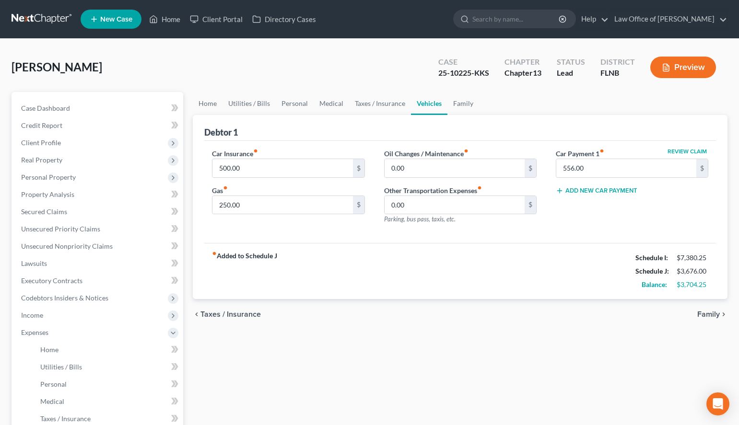
click at [700, 313] on span "Family" at bounding box center [708, 315] width 23 height 8
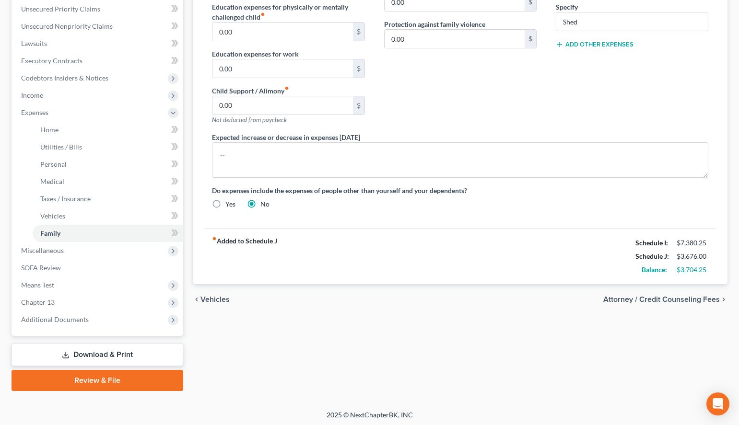
scroll to position [221, 0]
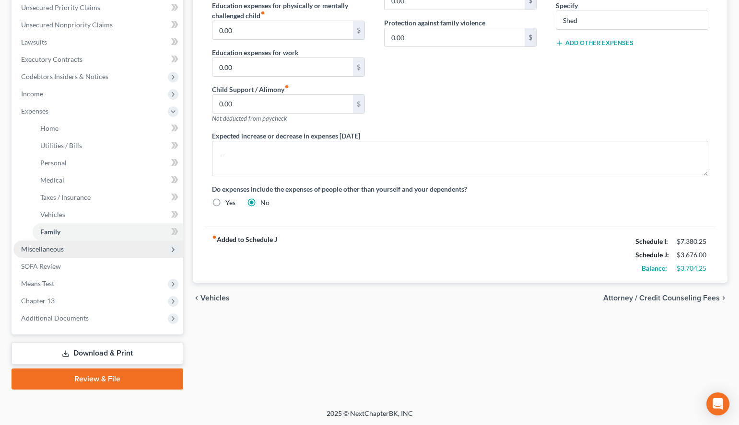
click at [120, 254] on span "Miscellaneous" at bounding box center [98, 249] width 170 height 17
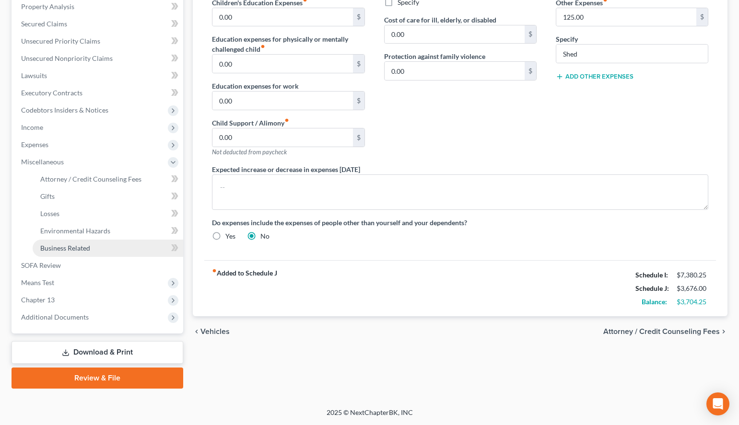
scroll to position [187, 0]
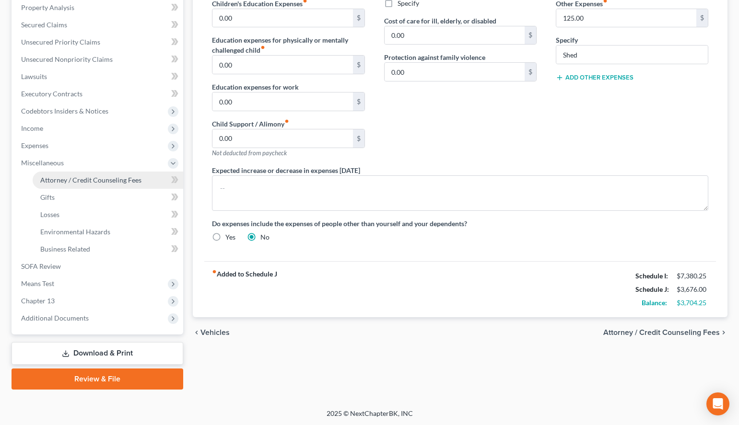
click at [120, 180] on span "Attorney / Credit Counseling Fees" at bounding box center [90, 180] width 101 height 8
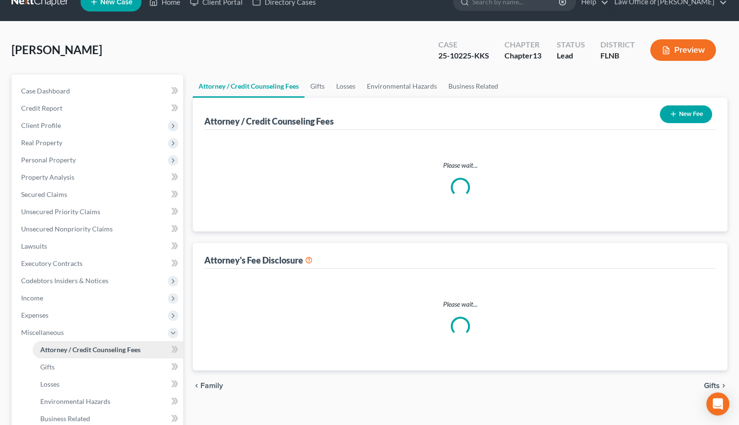
select select "6"
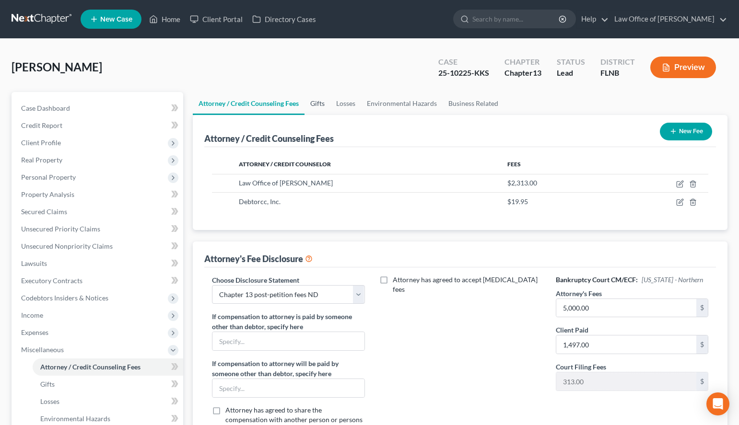
click at [315, 101] on link "Gifts" at bounding box center [317, 103] width 26 height 23
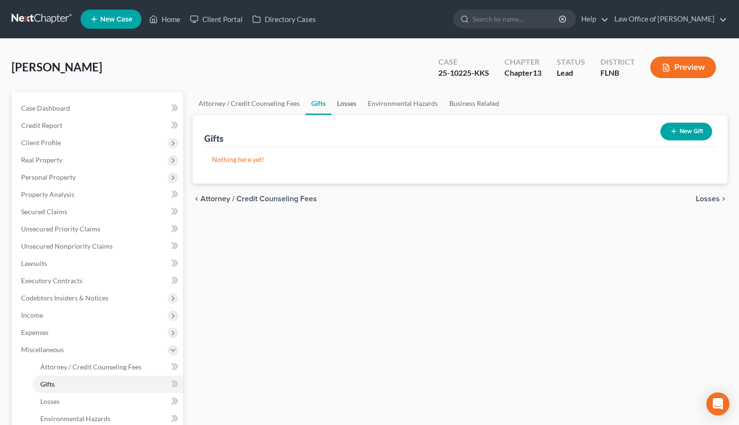
click at [335, 101] on link "Losses" at bounding box center [346, 103] width 31 height 23
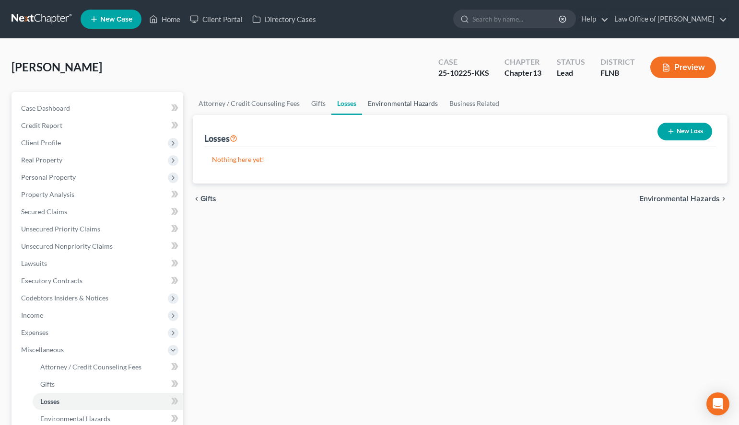
click at [411, 104] on link "Environmental Hazards" at bounding box center [402, 103] width 81 height 23
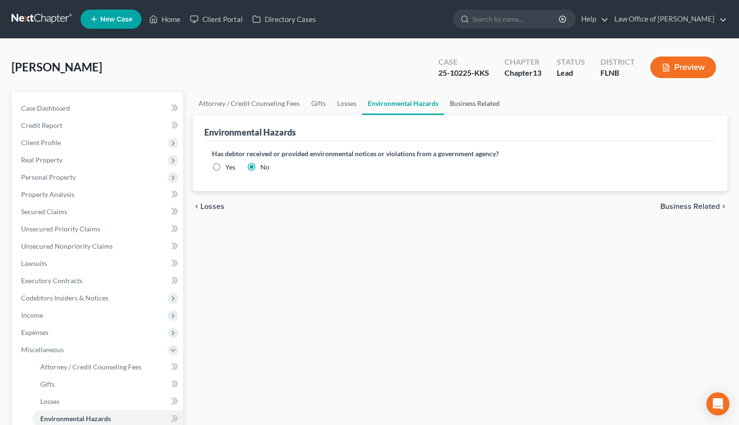
click at [457, 93] on link "Business Related" at bounding box center [474, 103] width 61 height 23
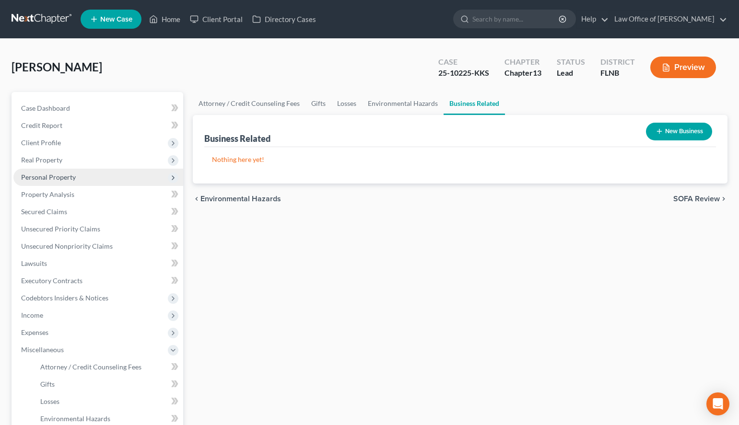
click at [82, 170] on span "Personal Property" at bounding box center [98, 177] width 170 height 17
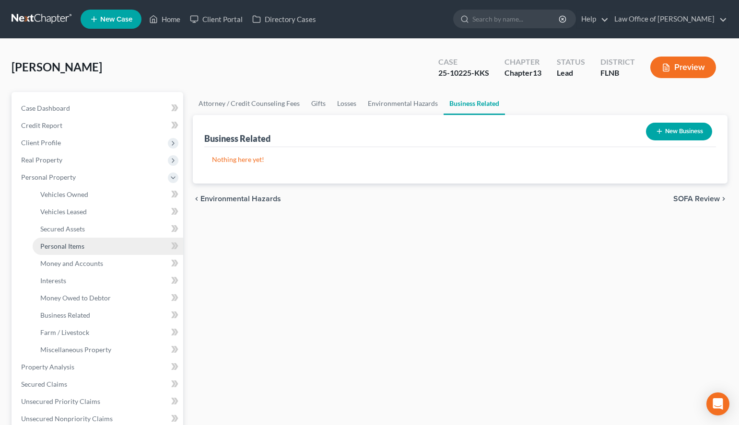
click at [138, 248] on link "Personal Items" at bounding box center [108, 246] width 151 height 17
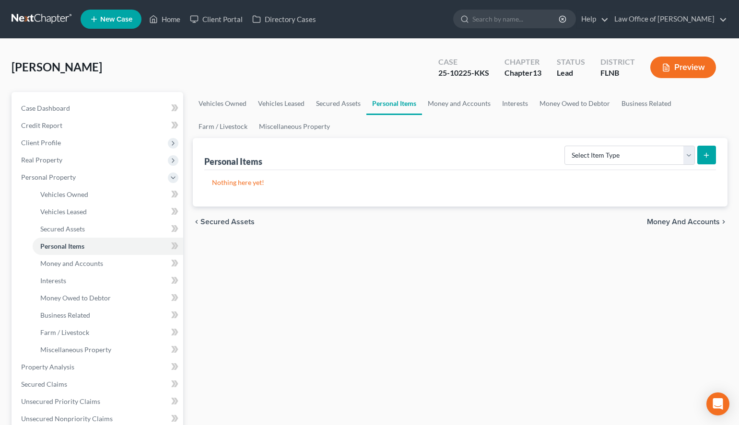
click at [508, 314] on div "Vehicles Owned Vehicles Leased Secured Assets Personal Items Money and Accounts…" at bounding box center [460, 377] width 544 height 571
click at [123, 161] on span "Real Property" at bounding box center [98, 159] width 170 height 17
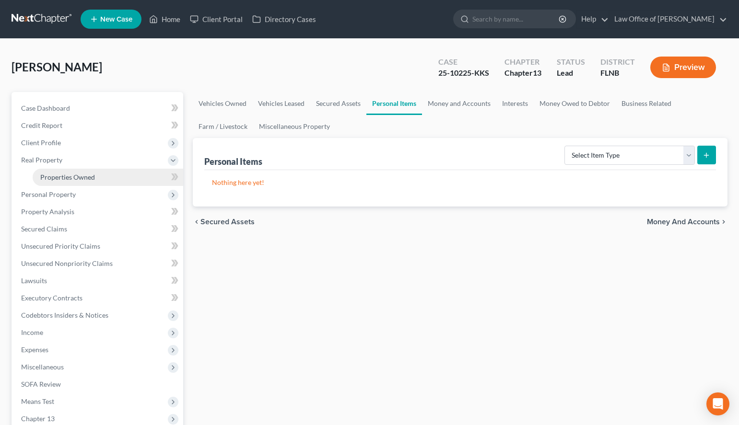
click at [128, 171] on link "Properties Owned" at bounding box center [108, 177] width 151 height 17
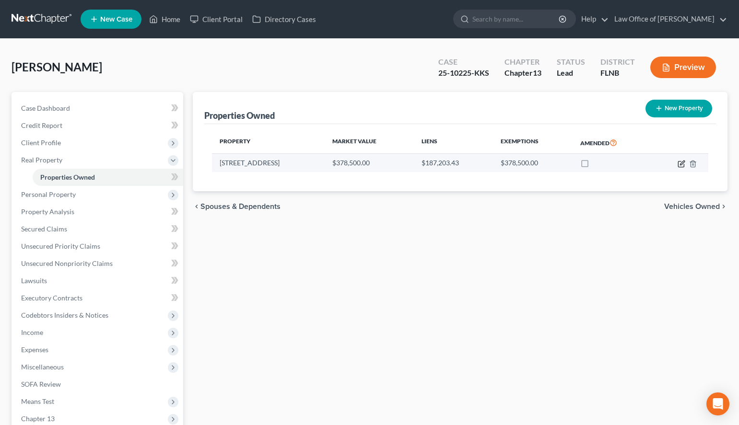
click at [679, 165] on icon "button" at bounding box center [681, 164] width 8 height 8
select select "9"
select select "0"
select select "2"
select select "46"
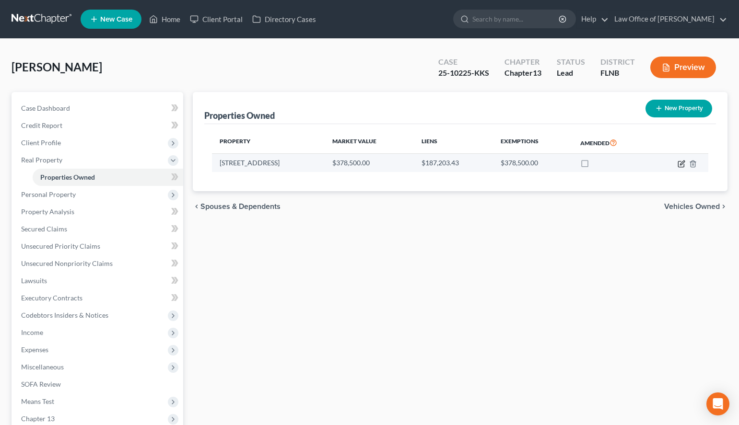
select select "0"
select select "2"
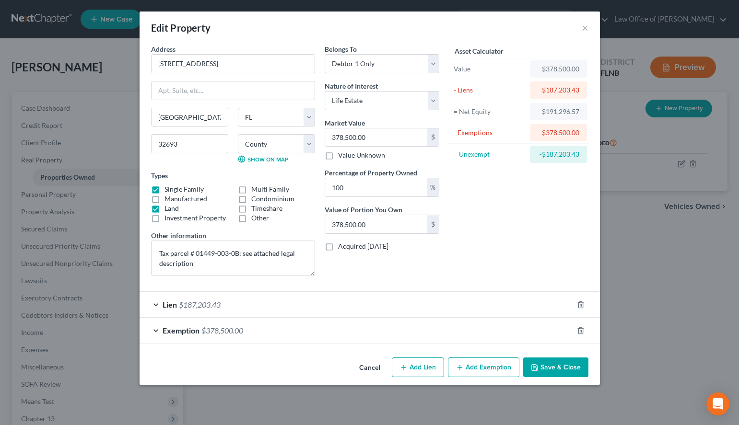
click at [322, 313] on div "Lien $187,203.43" at bounding box center [355, 304] width 433 height 25
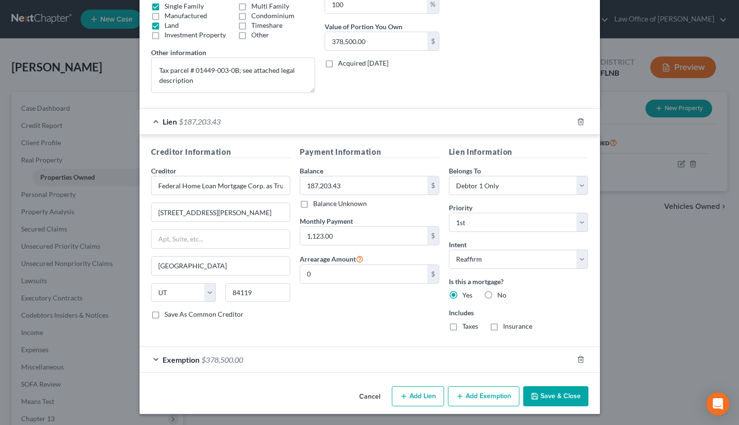
scroll to position [184, 0]
click at [536, 399] on polyline "button" at bounding box center [534, 397] width 3 height 2
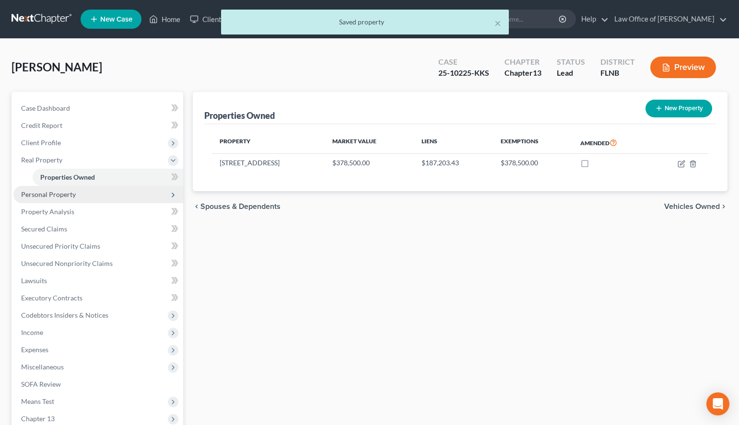
click at [124, 195] on span "Personal Property" at bounding box center [98, 194] width 170 height 17
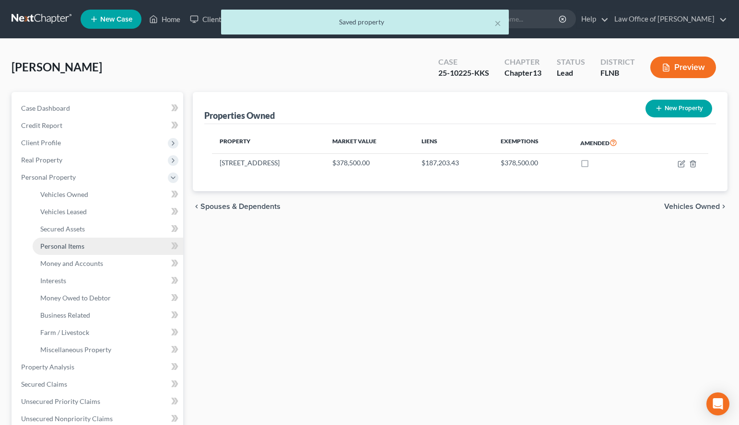
click at [124, 251] on link "Personal Items" at bounding box center [108, 246] width 151 height 17
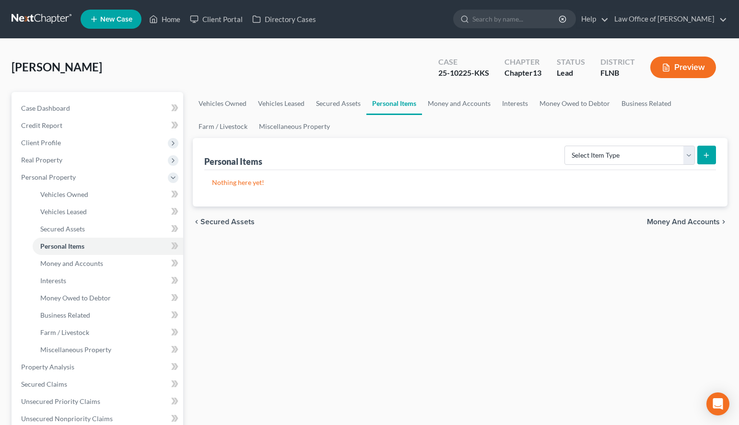
click at [727, 172] on div "Personal Items Select Item Type Clothing (A/B: 11) Collectibles Of Value (A/B: …" at bounding box center [460, 172] width 535 height 69
click at [564, 146] on select "Select Item Type Clothing (A/B: 11) Collectibles Of Value (A/B: 8) Electronics …" at bounding box center [629, 155] width 130 height 19
select select "firearms"
click option "Firearms (A/B: 10)" at bounding box center [0, 0] width 0 height 0
click at [708, 153] on icon "submit" at bounding box center [706, 155] width 8 height 8
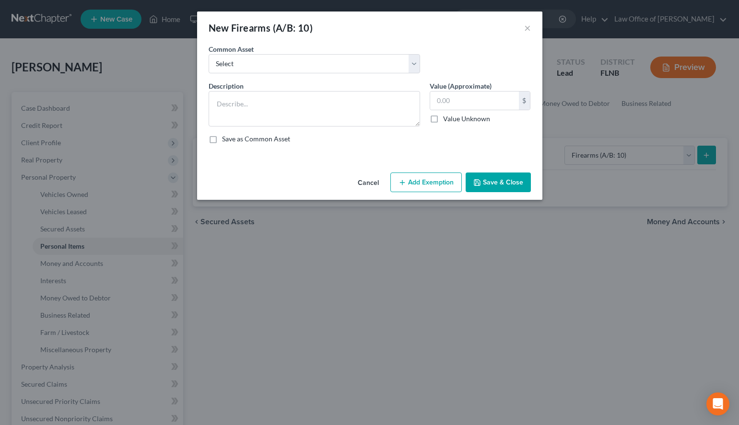
click at [221, 139] on div "Save as Common Asset" at bounding box center [370, 139] width 322 height 10
click at [222, 138] on label "Save as Common Asset" at bounding box center [256, 139] width 68 height 10
click at [226, 138] on input "Save as Common Asset" at bounding box center [229, 137] width 6 height 6
checkbox input "true"
click at [233, 106] on textarea at bounding box center [314, 108] width 211 height 35
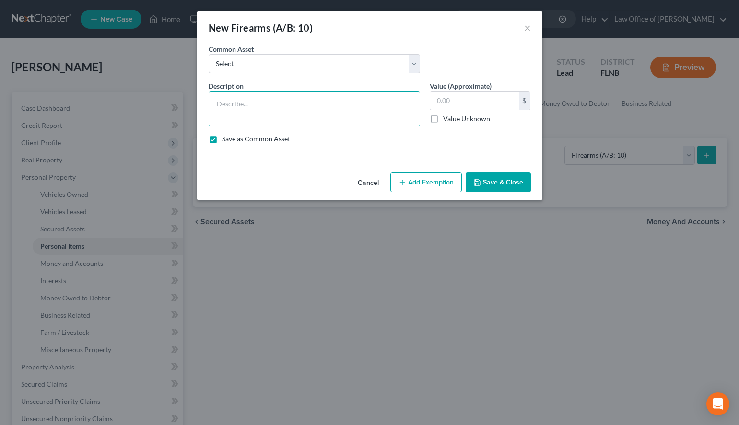
paste textarea "Smith & Weston 9MM w/ Shield $250.00 Sig Saur 9MM $300.00 Glock 40 9MM - Belong…"
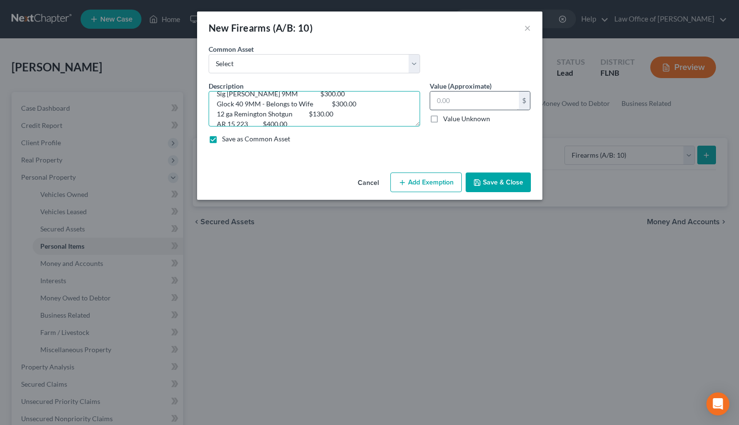
type textarea "Smith & Weston 9MM w/ Shield $250.00 Sig Saur 9MM $300.00 Glock 40 9MM - Belong…"
click at [490, 101] on input "text" at bounding box center [474, 101] width 89 height 18
type input "1,380.00"
click at [502, 176] on button "Save & Close" at bounding box center [497, 183] width 65 height 20
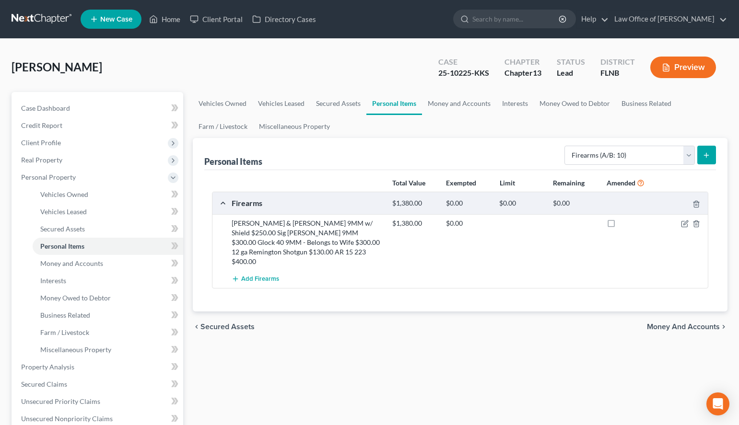
click at [218, 352] on div "Vehicles Owned Vehicles Leased Secured Assets Personal Items Money and Accounts…" at bounding box center [460, 377] width 544 height 571
click at [564, 146] on select "Select Item Type Clothing (A/B: 11) Collectibles Of Value (A/B: 8) Electronics …" at bounding box center [629, 155] width 130 height 19
select select "sports_and_hobby_equipment"
click option "Sports & Hobby Equipment (A/B: 9)" at bounding box center [0, 0] width 0 height 0
click at [698, 147] on button "submit" at bounding box center [706, 155] width 19 height 19
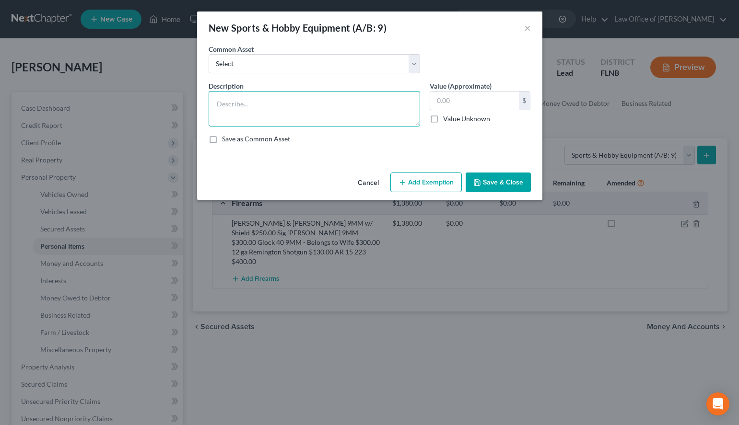
click at [373, 119] on textarea at bounding box center [314, 108] width 211 height 35
paste textarea "20 lb Dumb bells $20.00 Gator Cornhole Boards $150.00"
type textarea "20 lb Dumb bells $20.00 Gator Cornhole Boards $150.00"
click at [254, 138] on label "Save as Common Asset" at bounding box center [256, 139] width 68 height 10
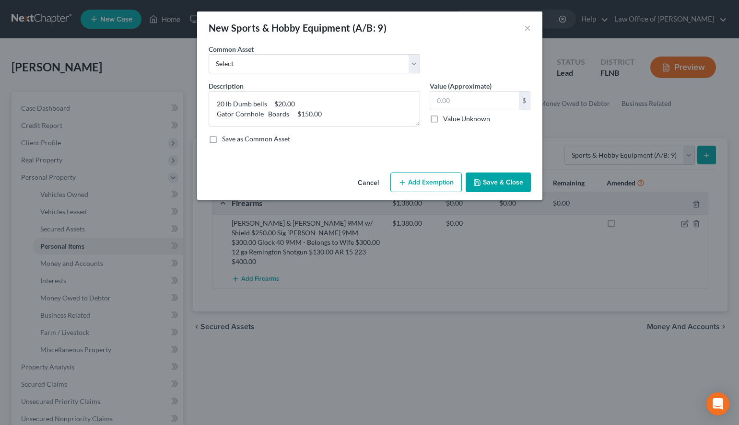
click at [232, 138] on input "Save as Common Asset" at bounding box center [229, 137] width 6 height 6
checkbox input "true"
click at [488, 95] on input "text" at bounding box center [474, 101] width 89 height 18
type input "170.00"
click at [498, 171] on div "Cancel Add Exemption Save & Close" at bounding box center [369, 185] width 345 height 32
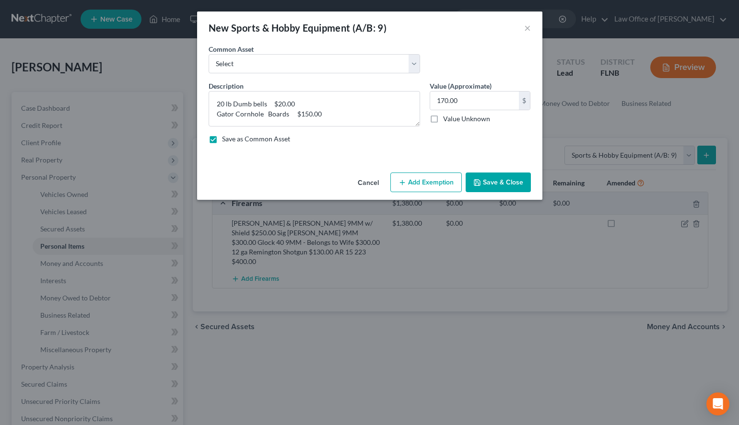
click at [498, 181] on button "Save & Close" at bounding box center [497, 183] width 65 height 20
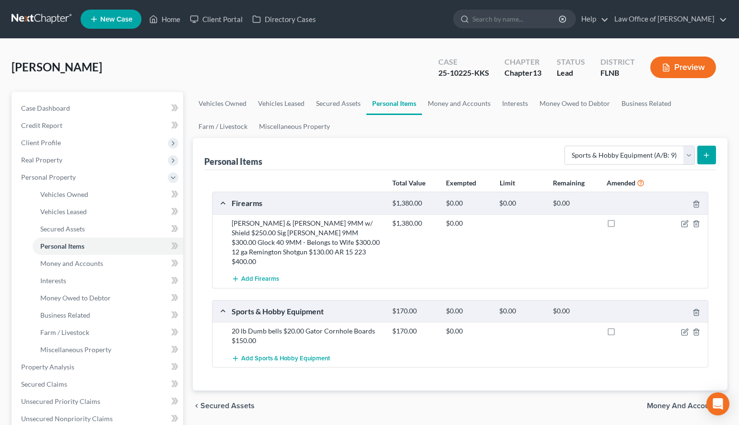
click at [732, 63] on div "Barfield, William Upgraded Case 25-10225-KKS Chapter Chapter 13 Status Lead Dis…" at bounding box center [369, 360] width 739 height 643
click at [30, 12] on link at bounding box center [42, 19] width 61 height 17
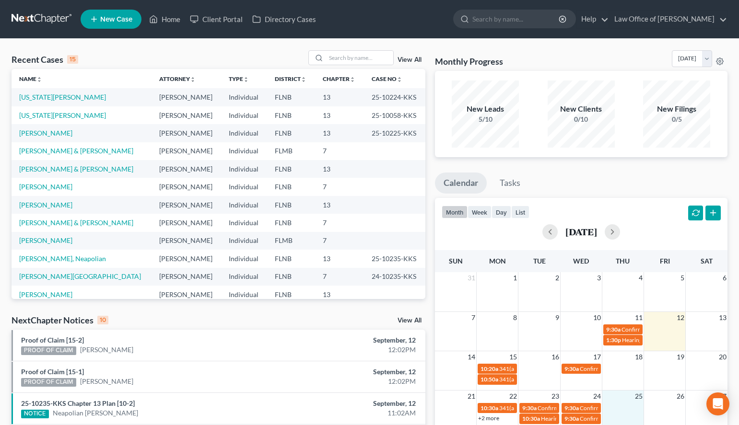
click at [629, 425] on div "21 22 23 24 25 26 27 10:30a 341(a) meeting of creditors for [PERSON_NAME] [US_S…" at bounding box center [581, 407] width 292 height 35
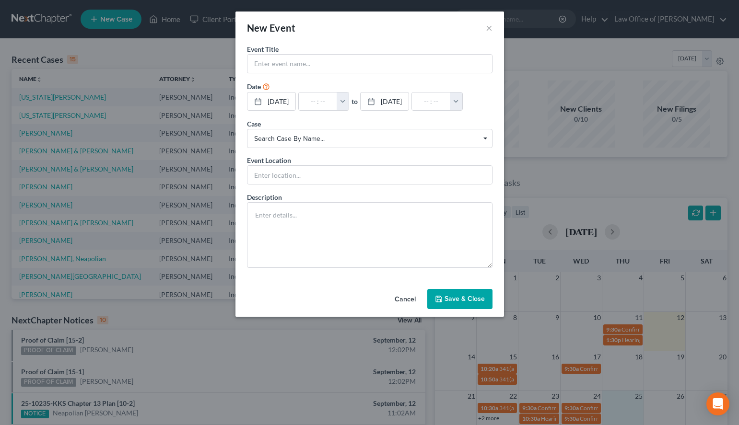
click at [485, 25] on div "New Event ×" at bounding box center [369, 28] width 268 height 33
click at [490, 29] on button "×" at bounding box center [489, 28] width 7 height 12
